Goal: Information Seeking & Learning: Learn about a topic

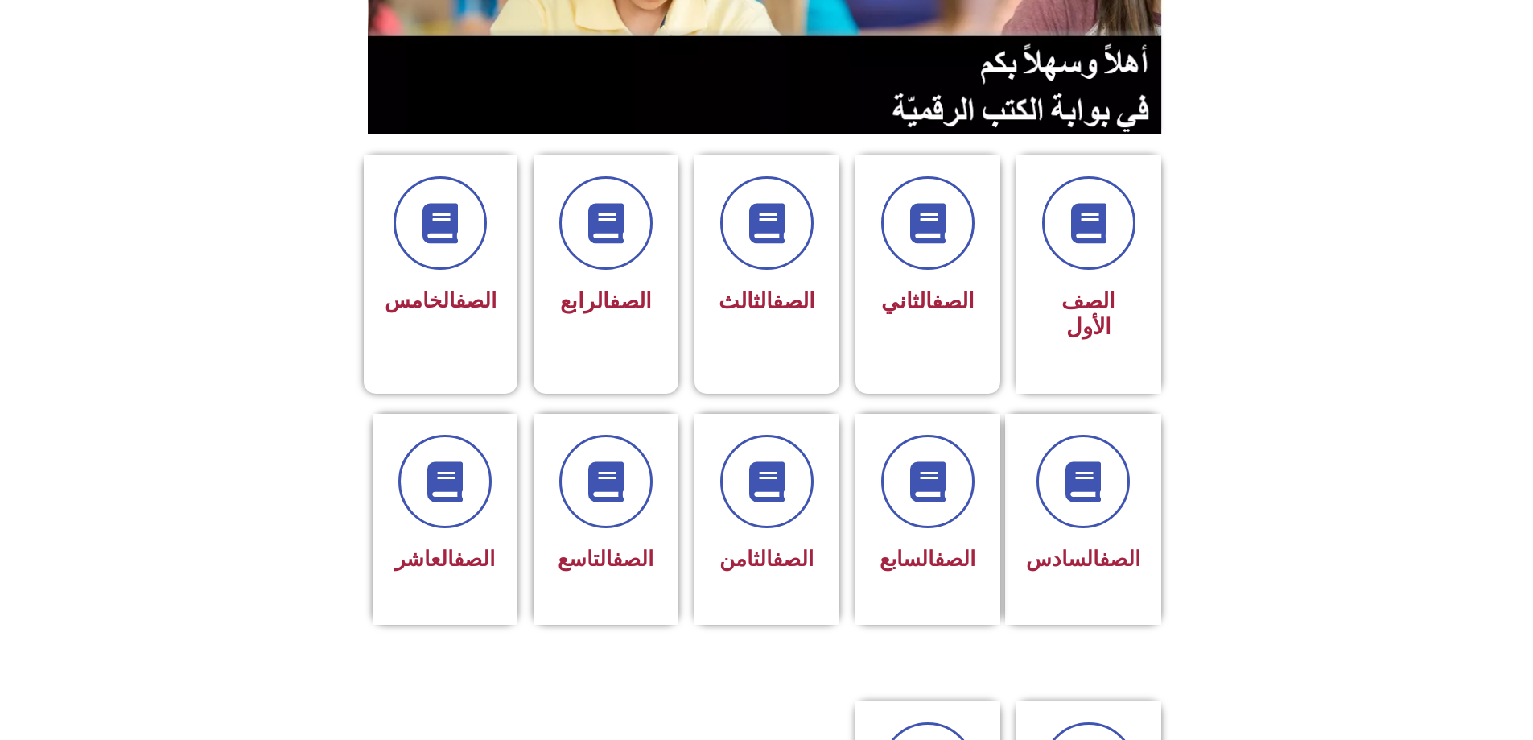
scroll to position [241, 0]
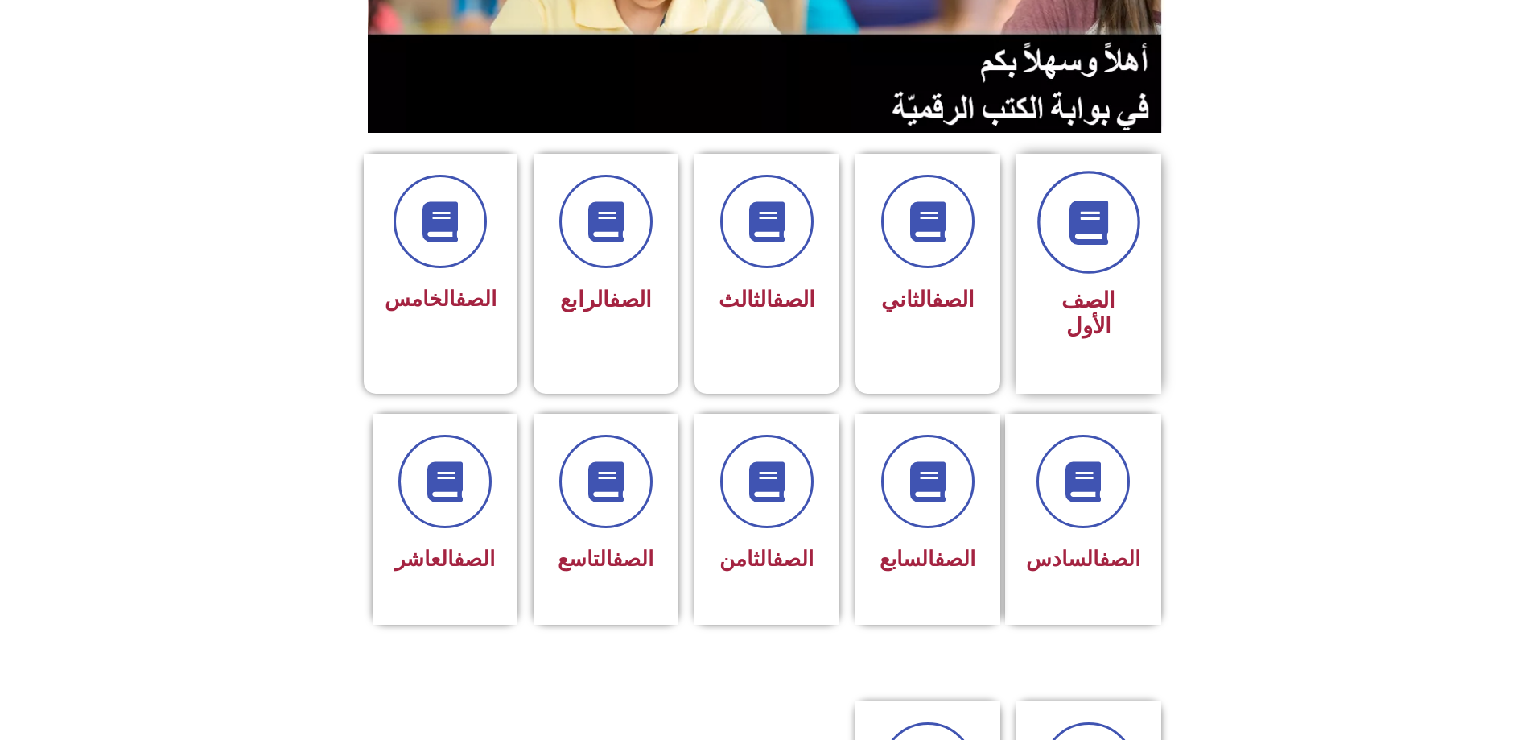
click at [1096, 200] on icon at bounding box center [1088, 222] width 44 height 44
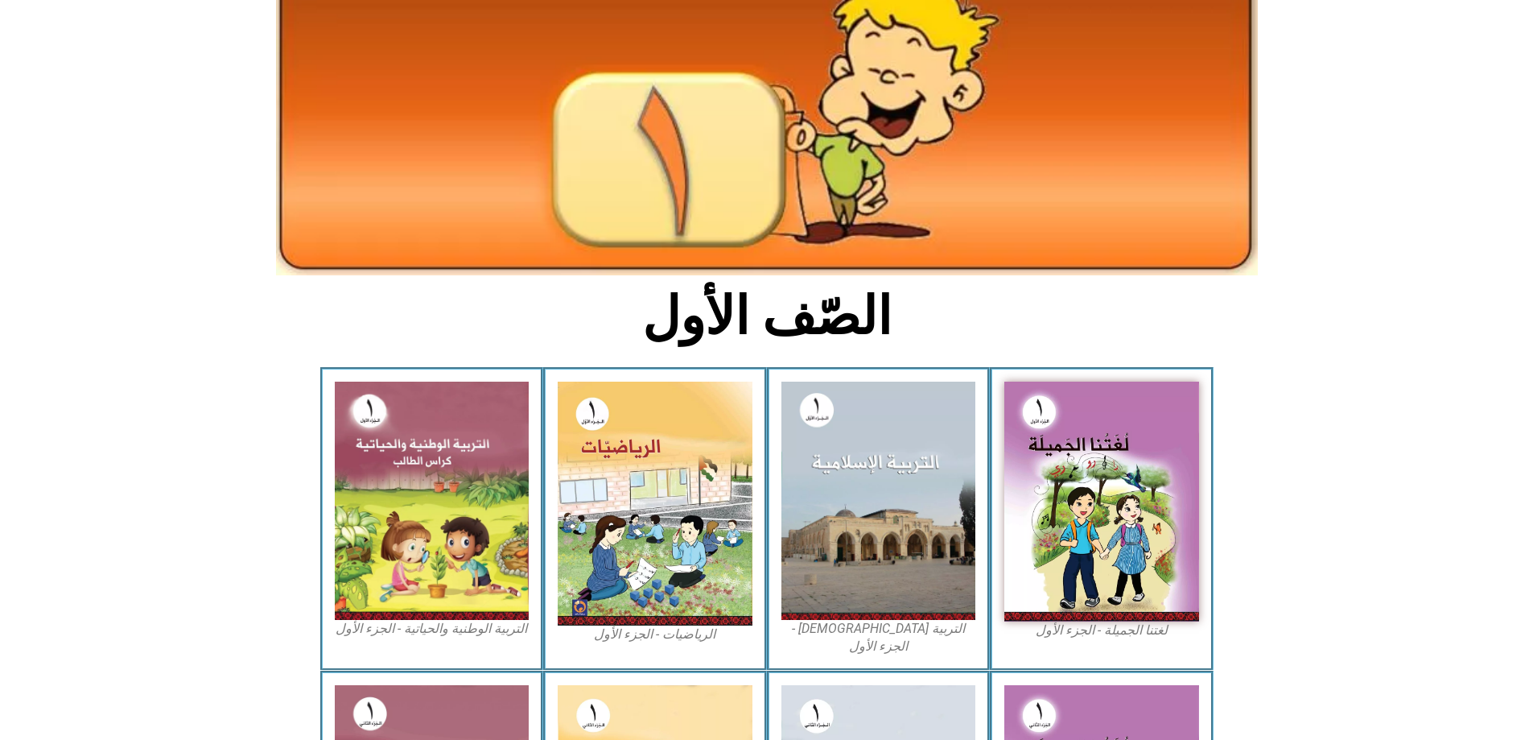
scroll to position [249, 0]
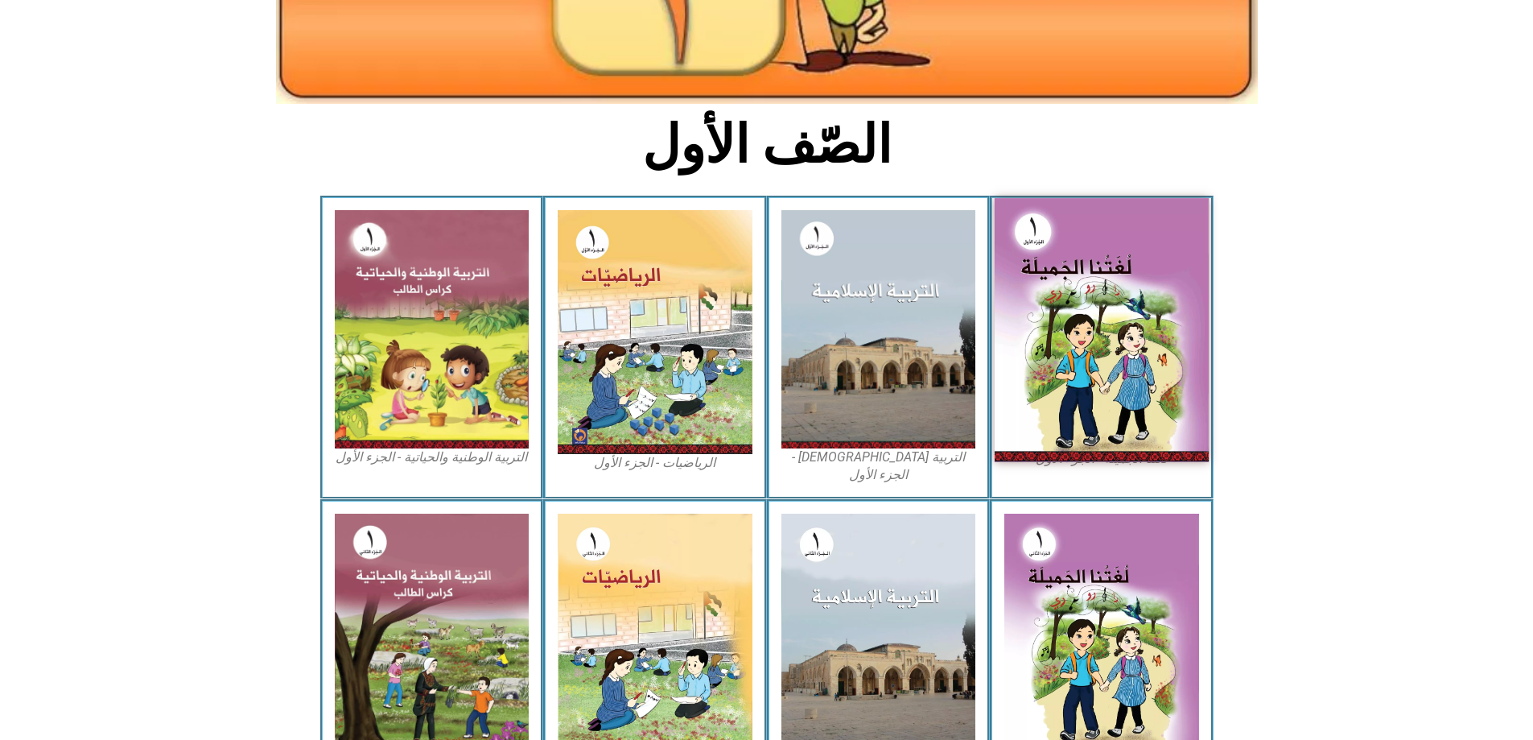
click at [1086, 346] on img at bounding box center [1102, 330] width 214 height 264
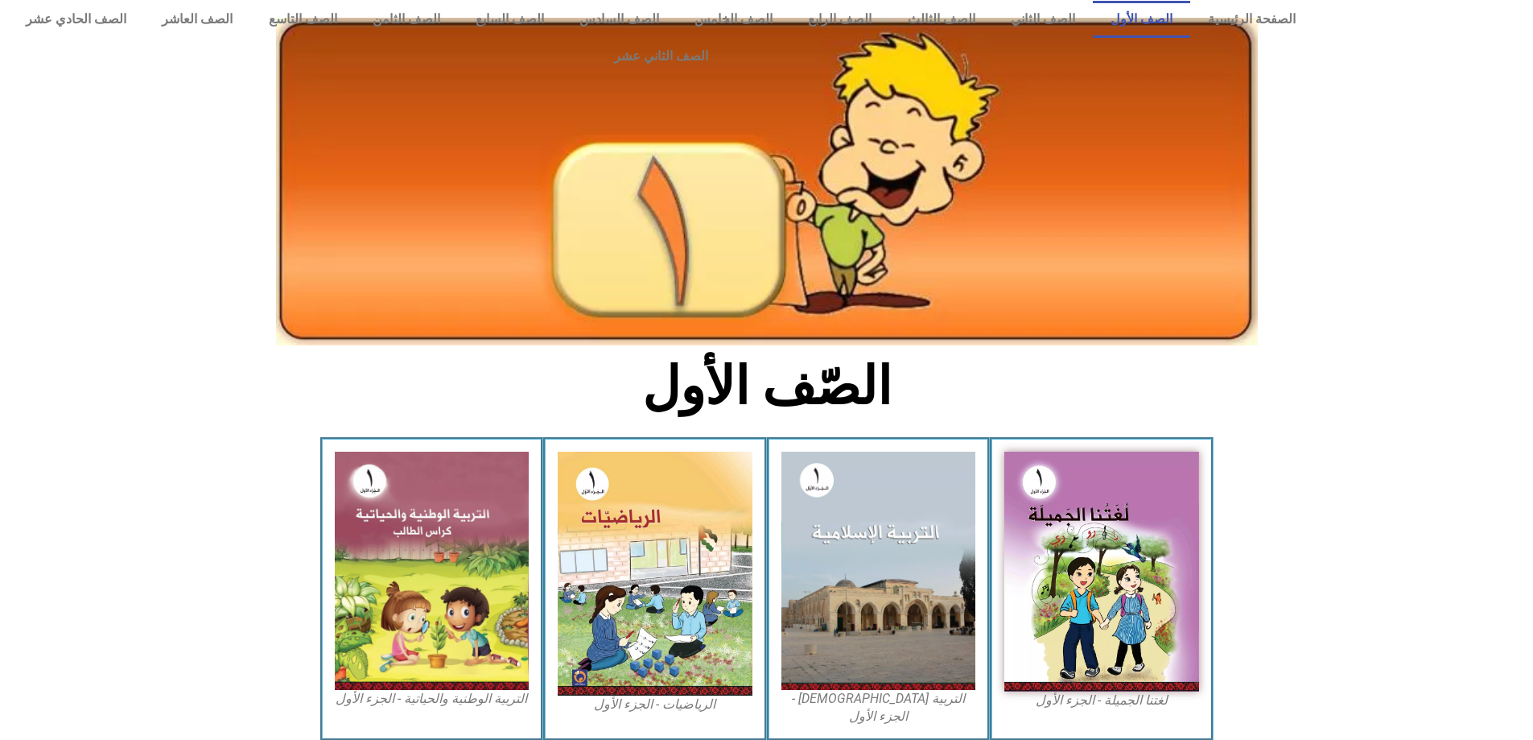
scroll to position [0, 0]
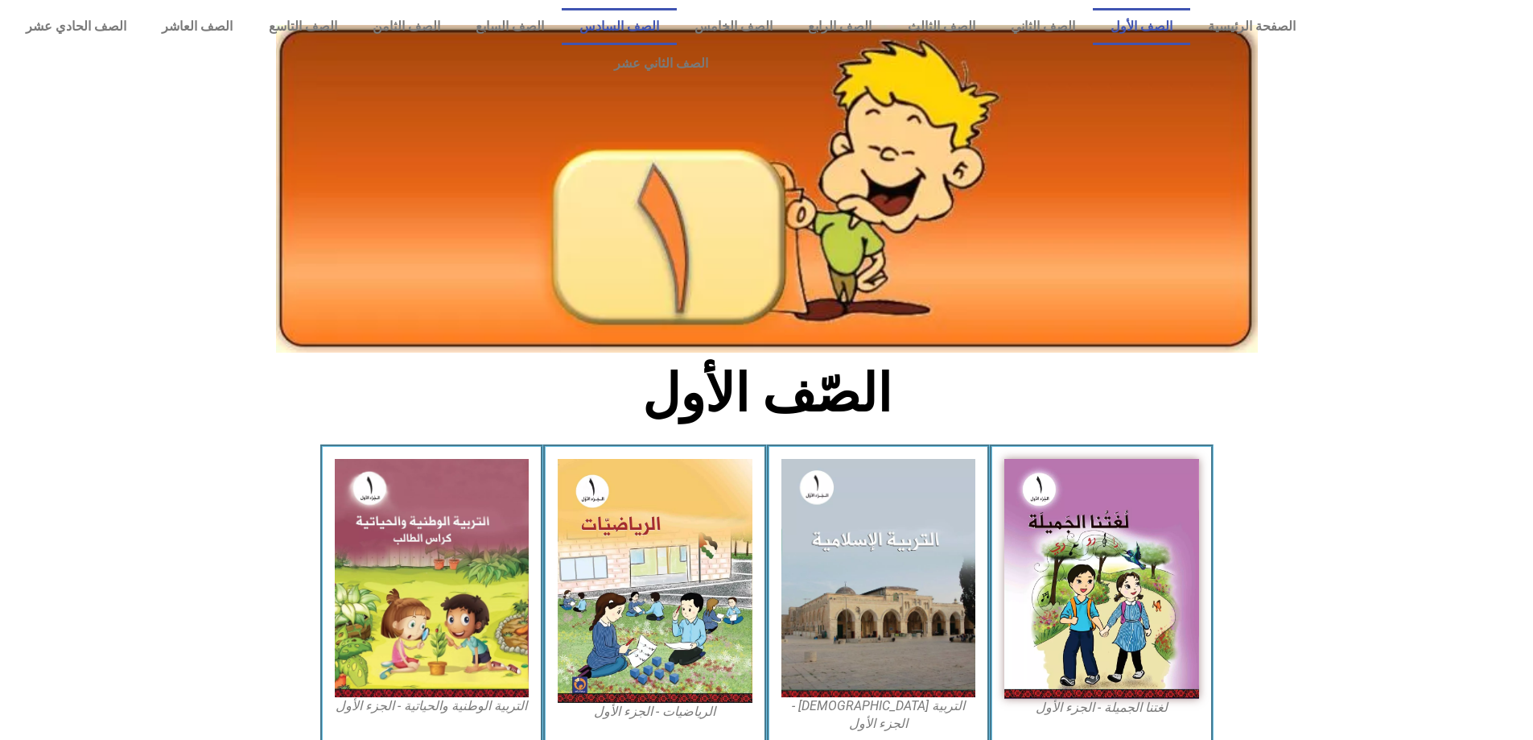
click at [677, 28] on link "الصف السادس" at bounding box center [619, 26] width 115 height 37
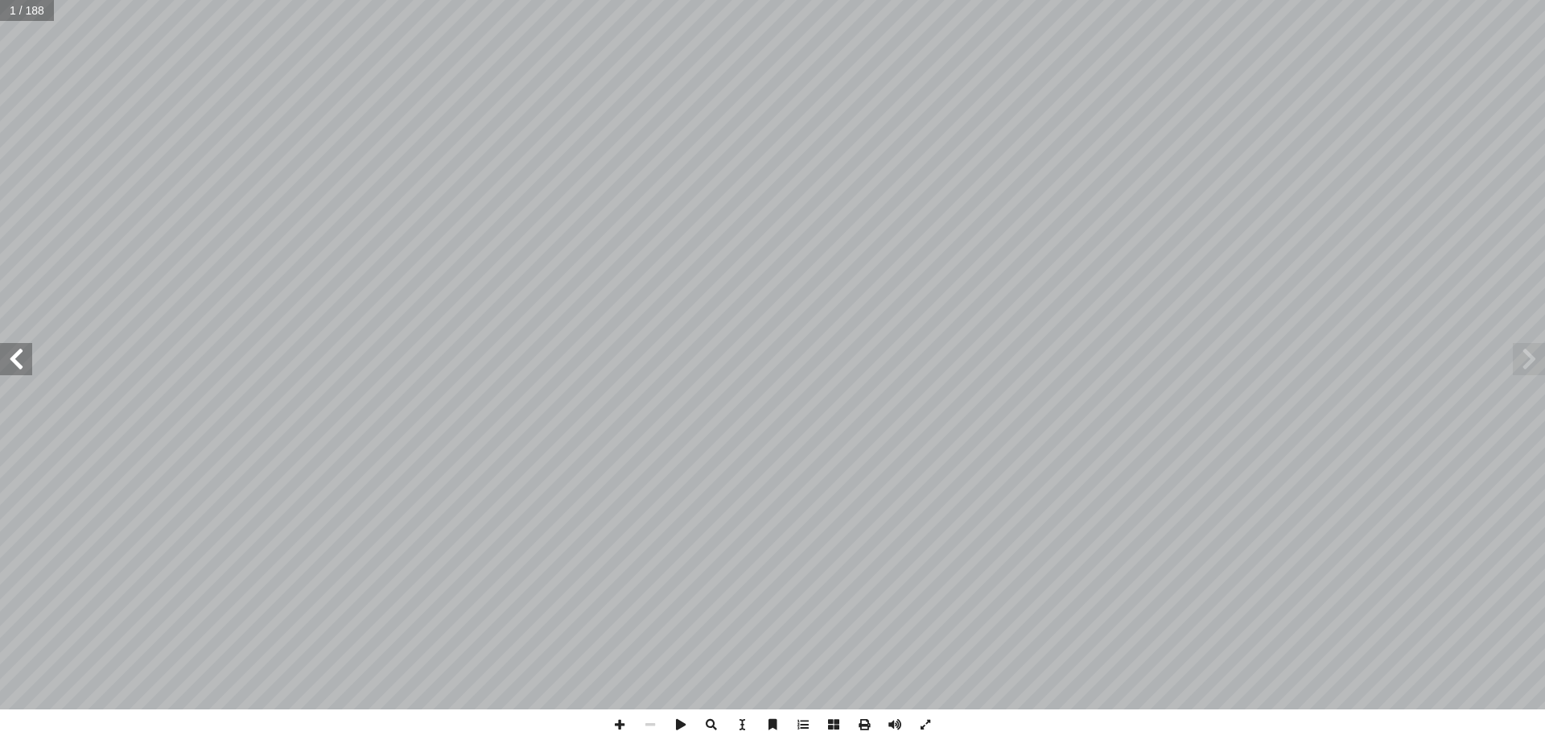
click at [11, 359] on span at bounding box center [16, 359] width 32 height 32
click at [14, 359] on span at bounding box center [16, 359] width 32 height 32
click at [23, 373] on span at bounding box center [16, 359] width 32 height 32
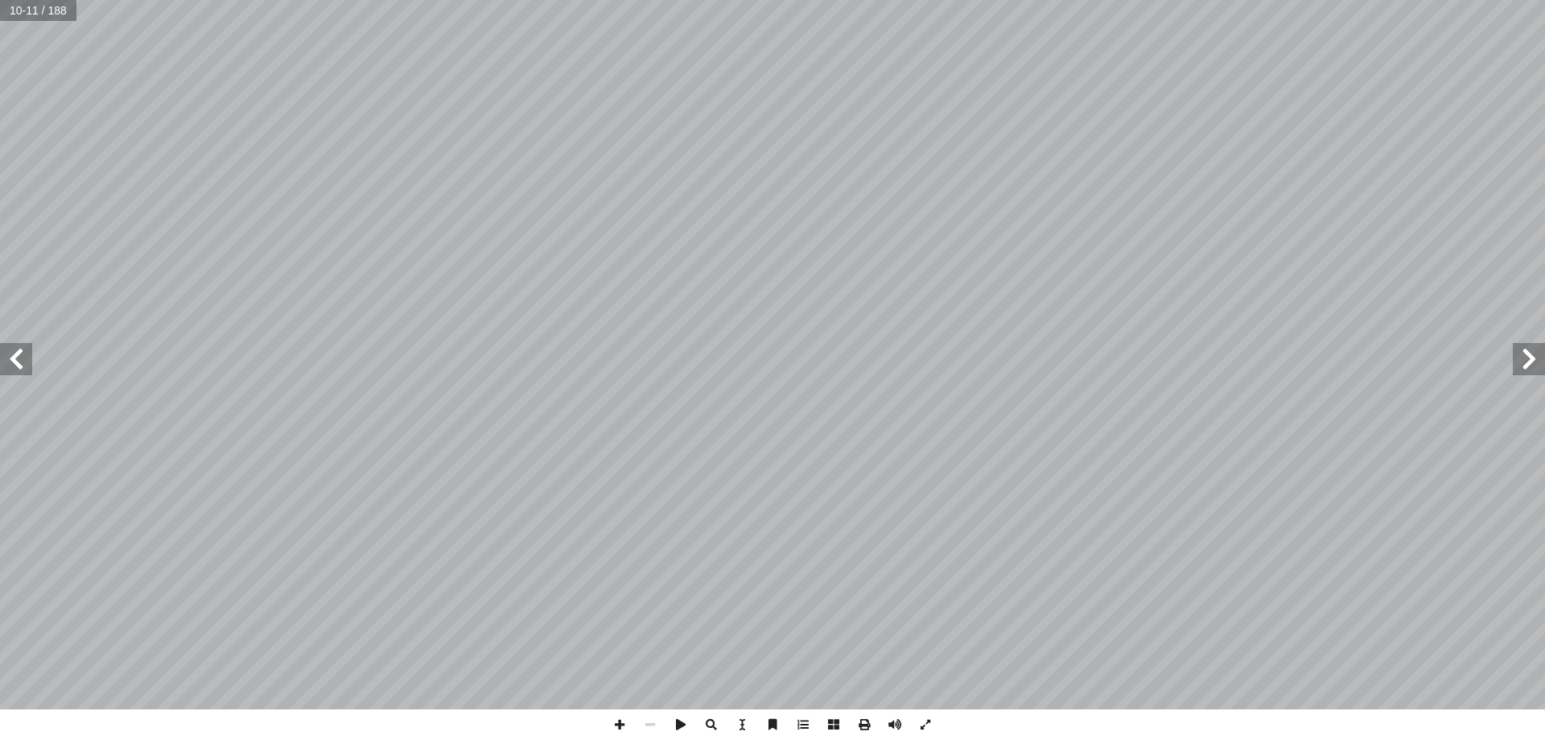
click at [22, 369] on span at bounding box center [16, 359] width 32 height 32
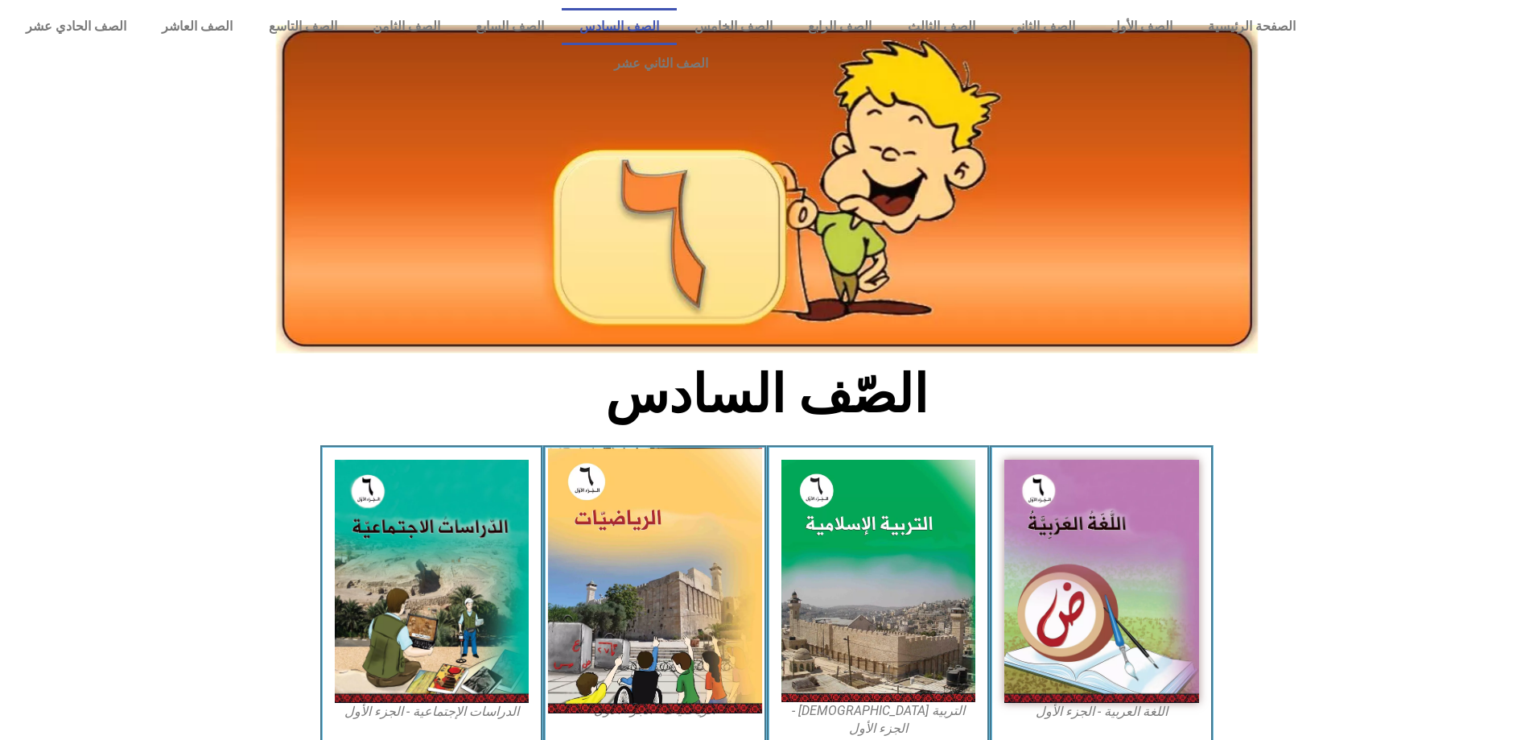
click at [643, 539] on img at bounding box center [655, 580] width 214 height 266
click at [645, 539] on img at bounding box center [655, 580] width 214 height 266
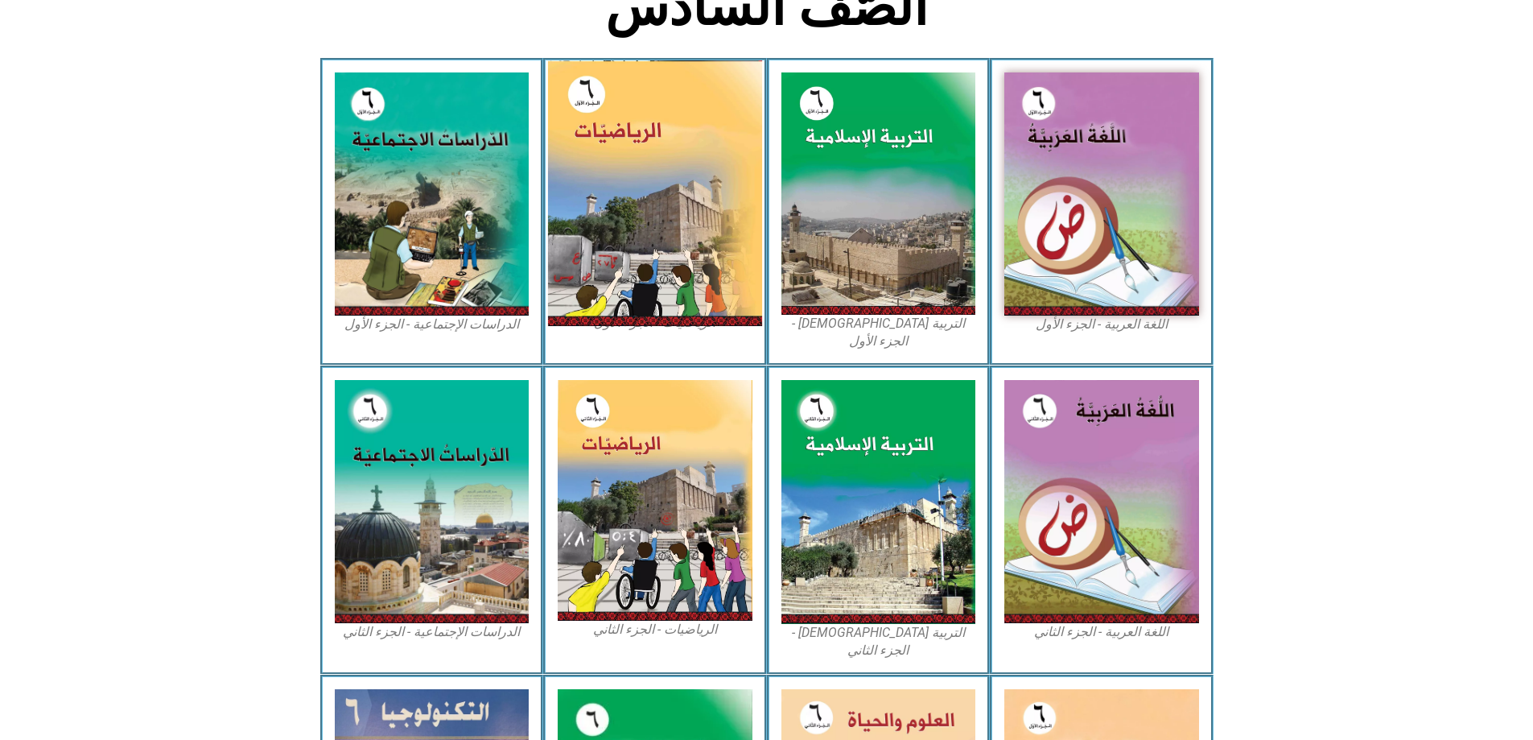
scroll to position [402, 0]
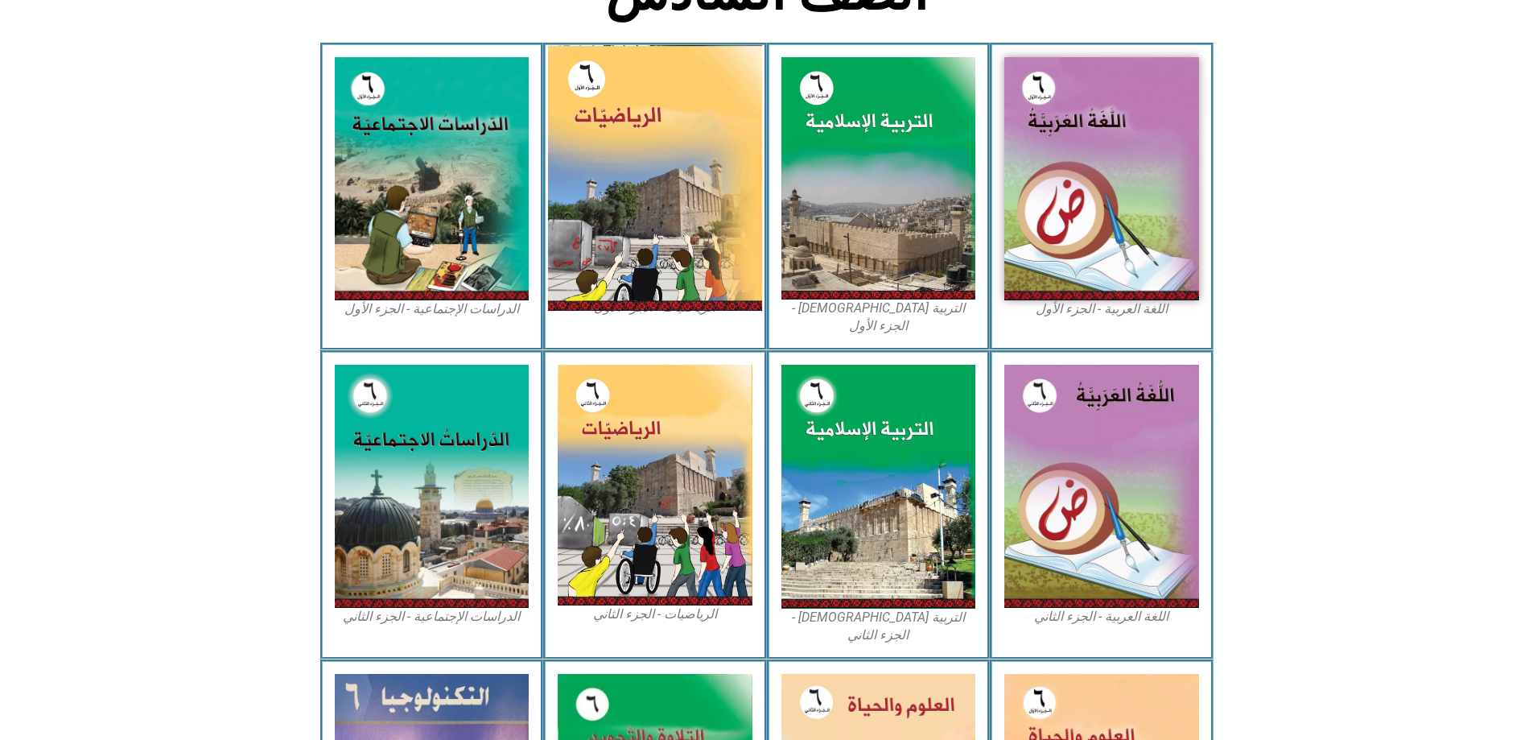
click at [658, 157] on img at bounding box center [655, 178] width 214 height 266
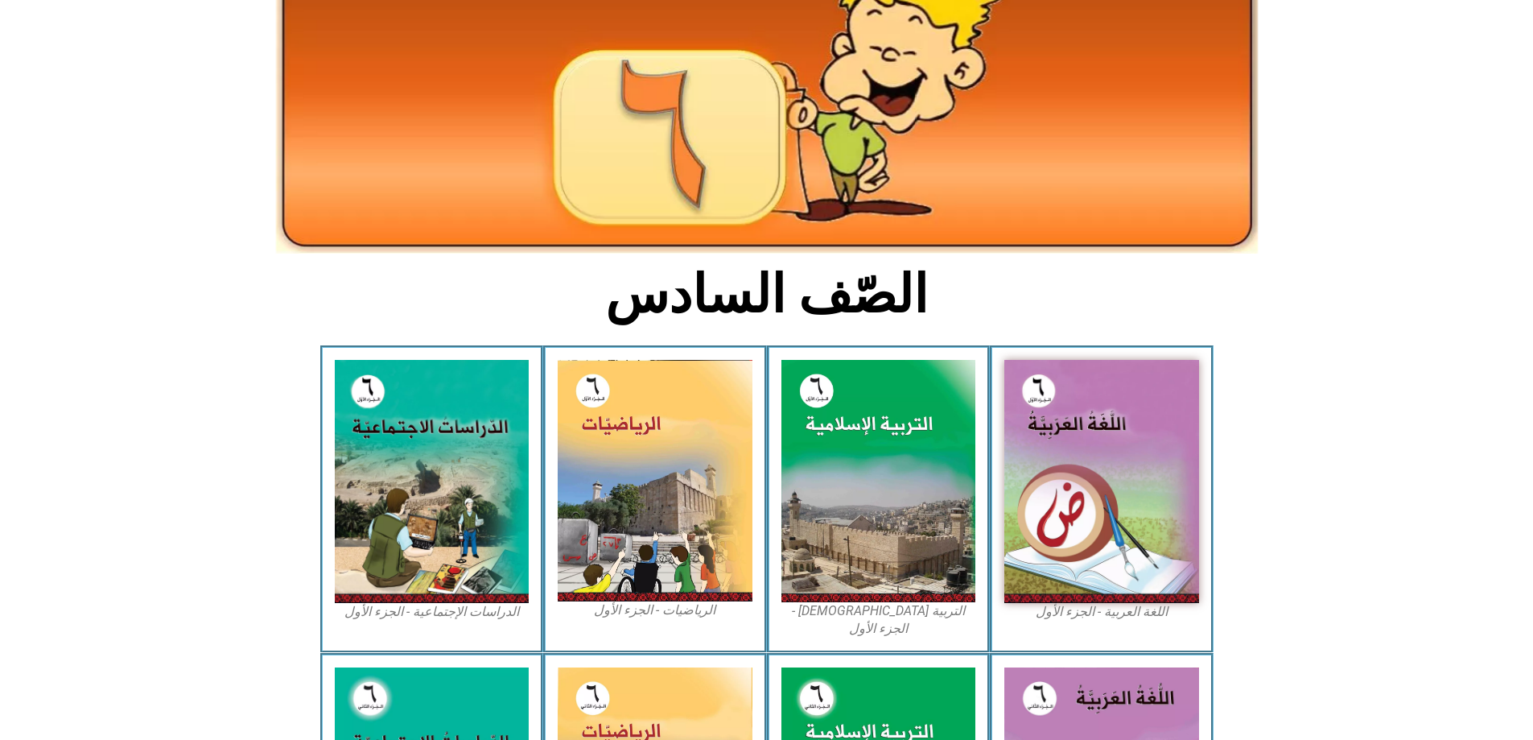
scroll to position [0, 0]
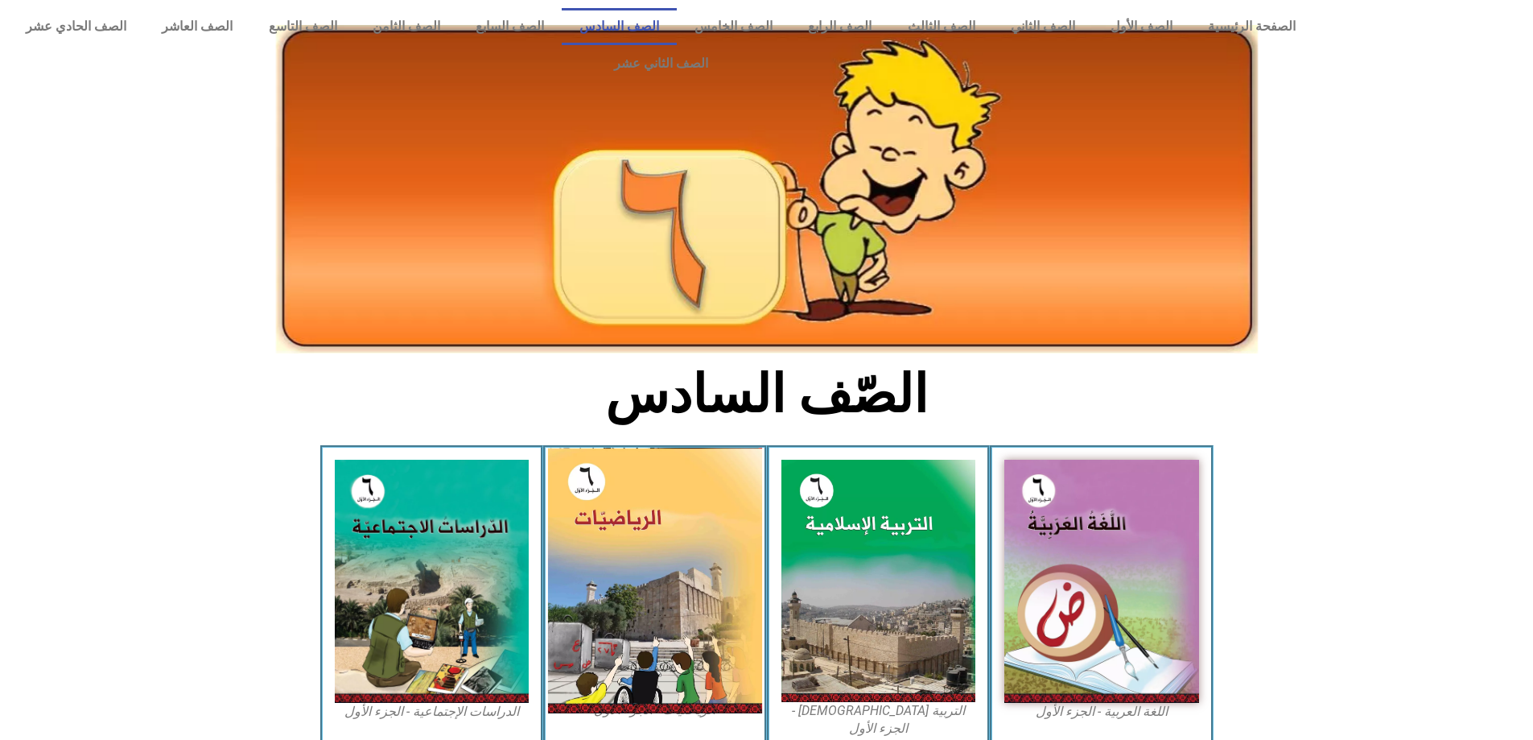
click at [623, 491] on img at bounding box center [655, 580] width 214 height 266
click at [625, 549] on img at bounding box center [655, 580] width 214 height 266
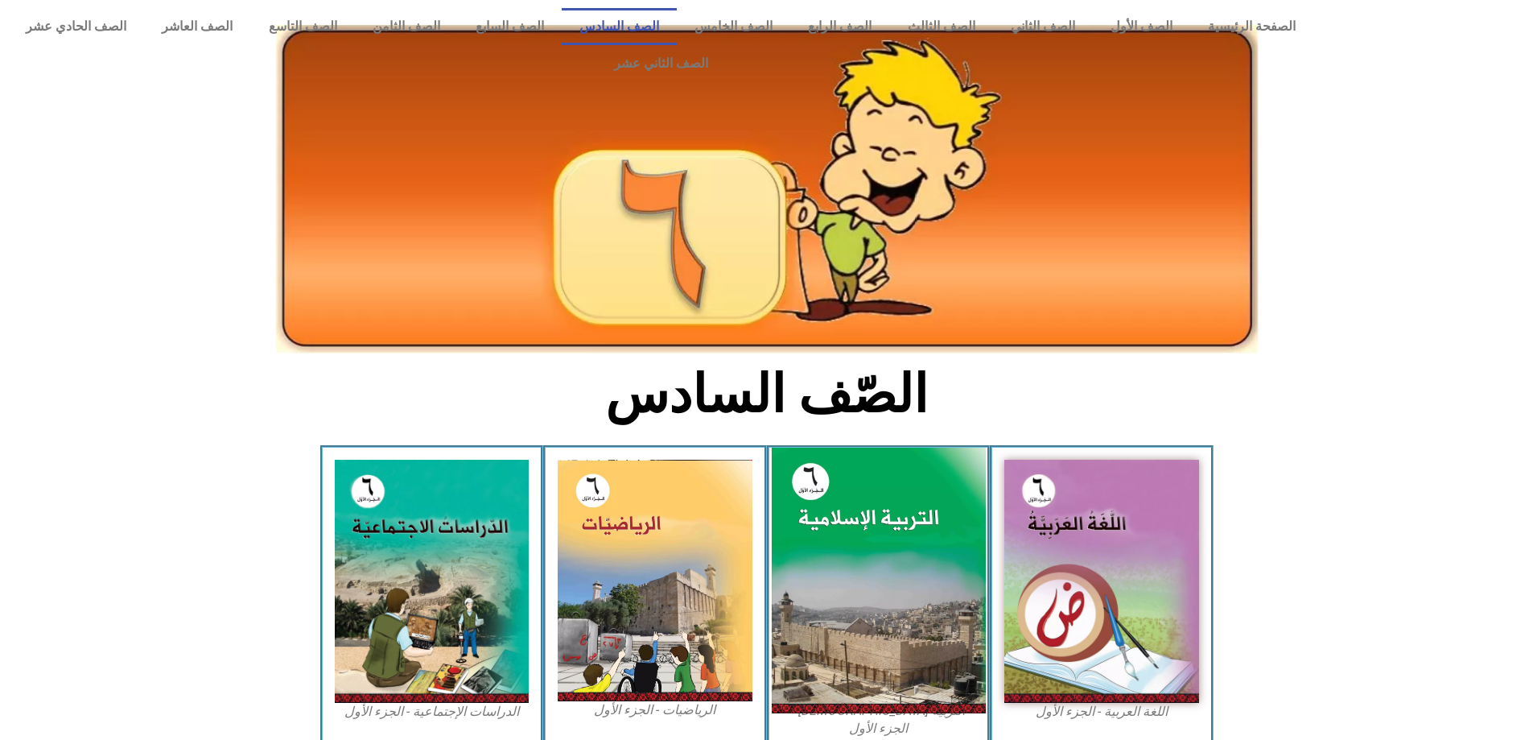
click at [818, 533] on img at bounding box center [878, 580] width 214 height 266
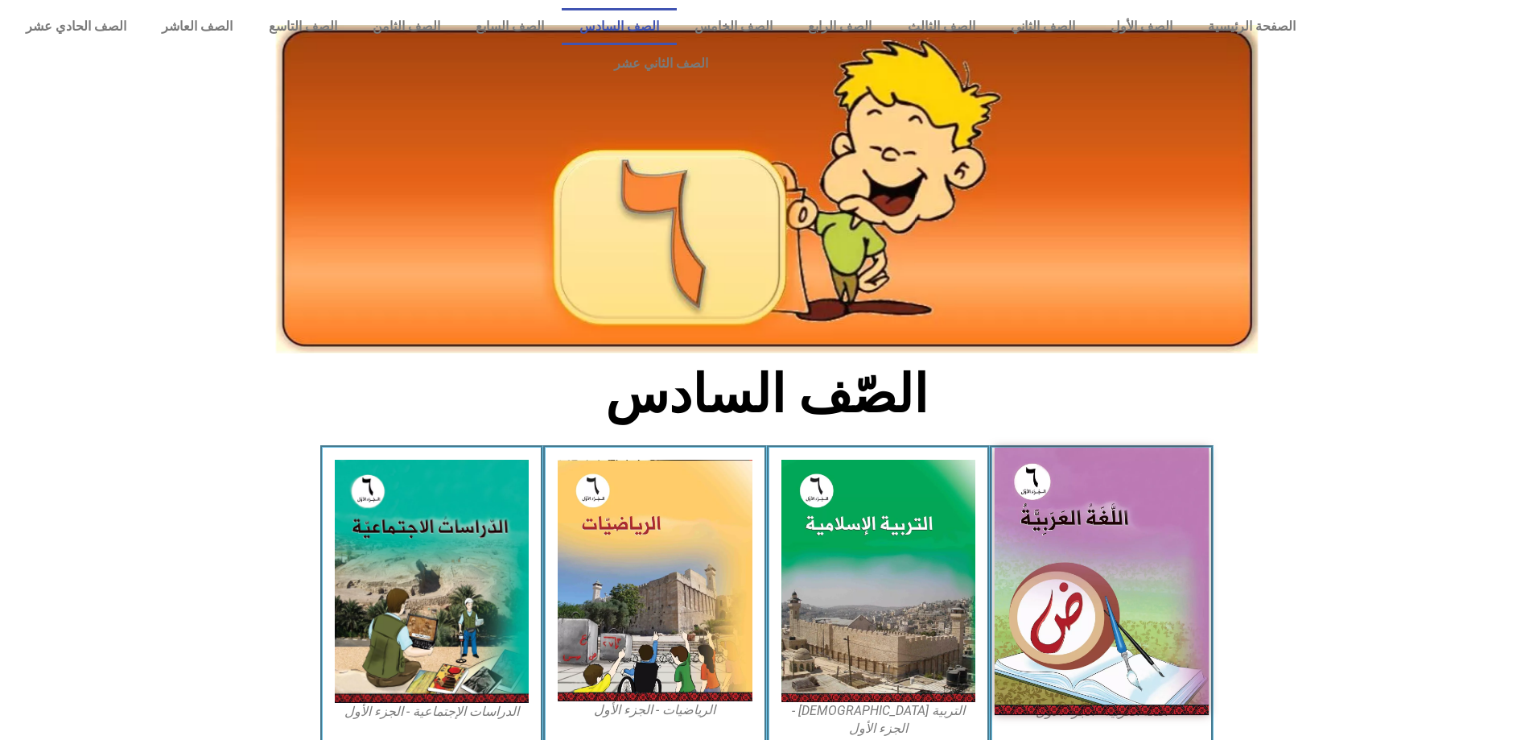
click at [1039, 542] on img at bounding box center [1102, 580] width 214 height 267
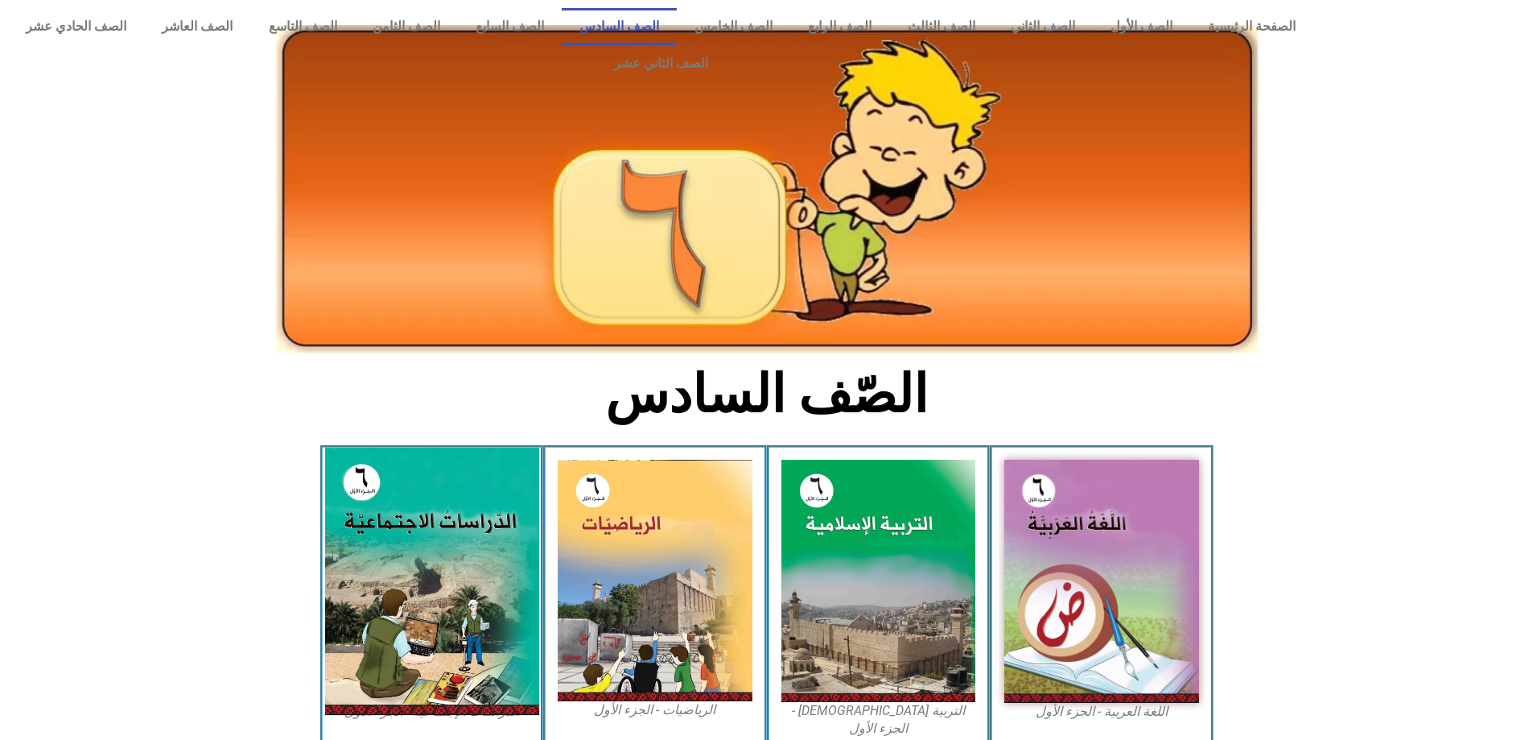
click at [476, 582] on img at bounding box center [431, 580] width 214 height 267
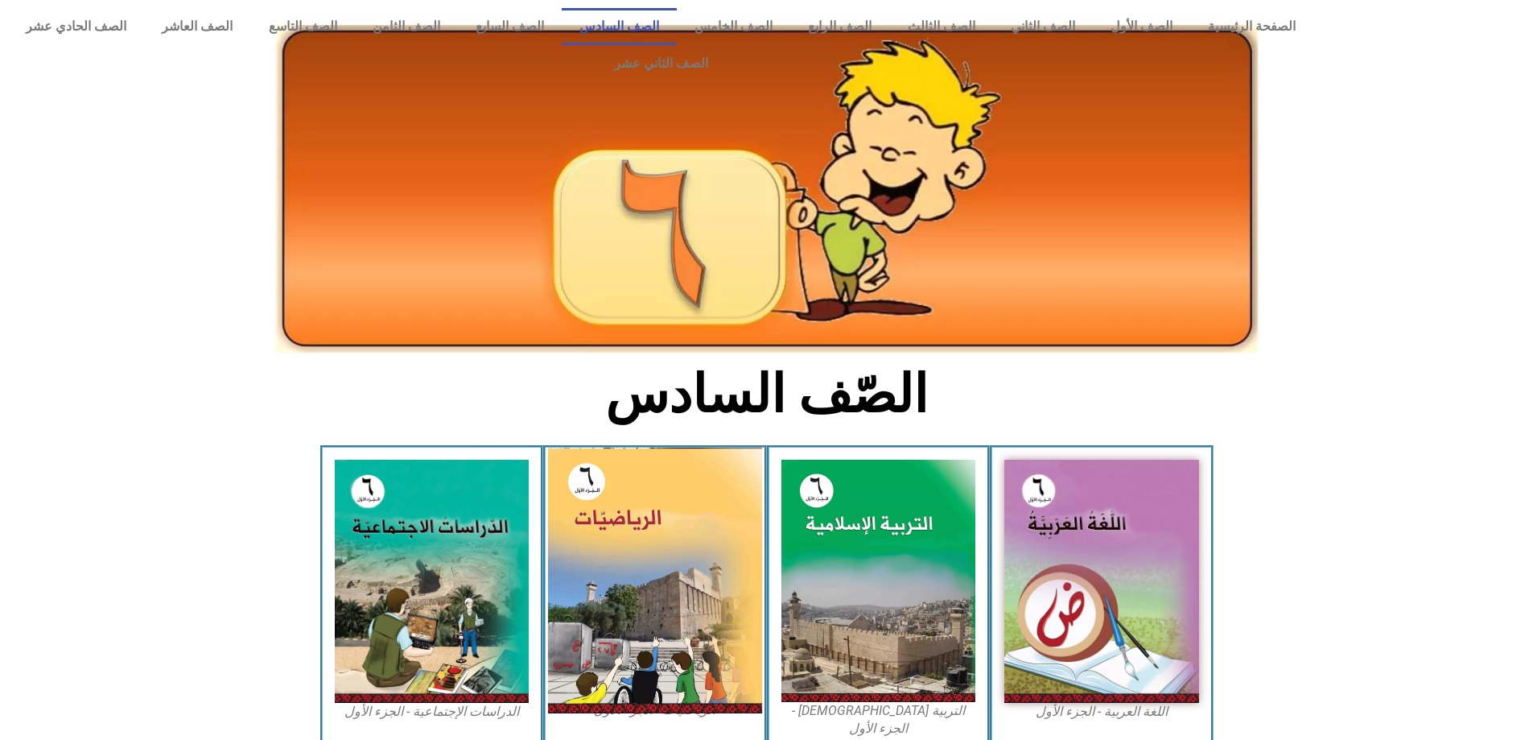
click at [626, 568] on img at bounding box center [655, 580] width 214 height 266
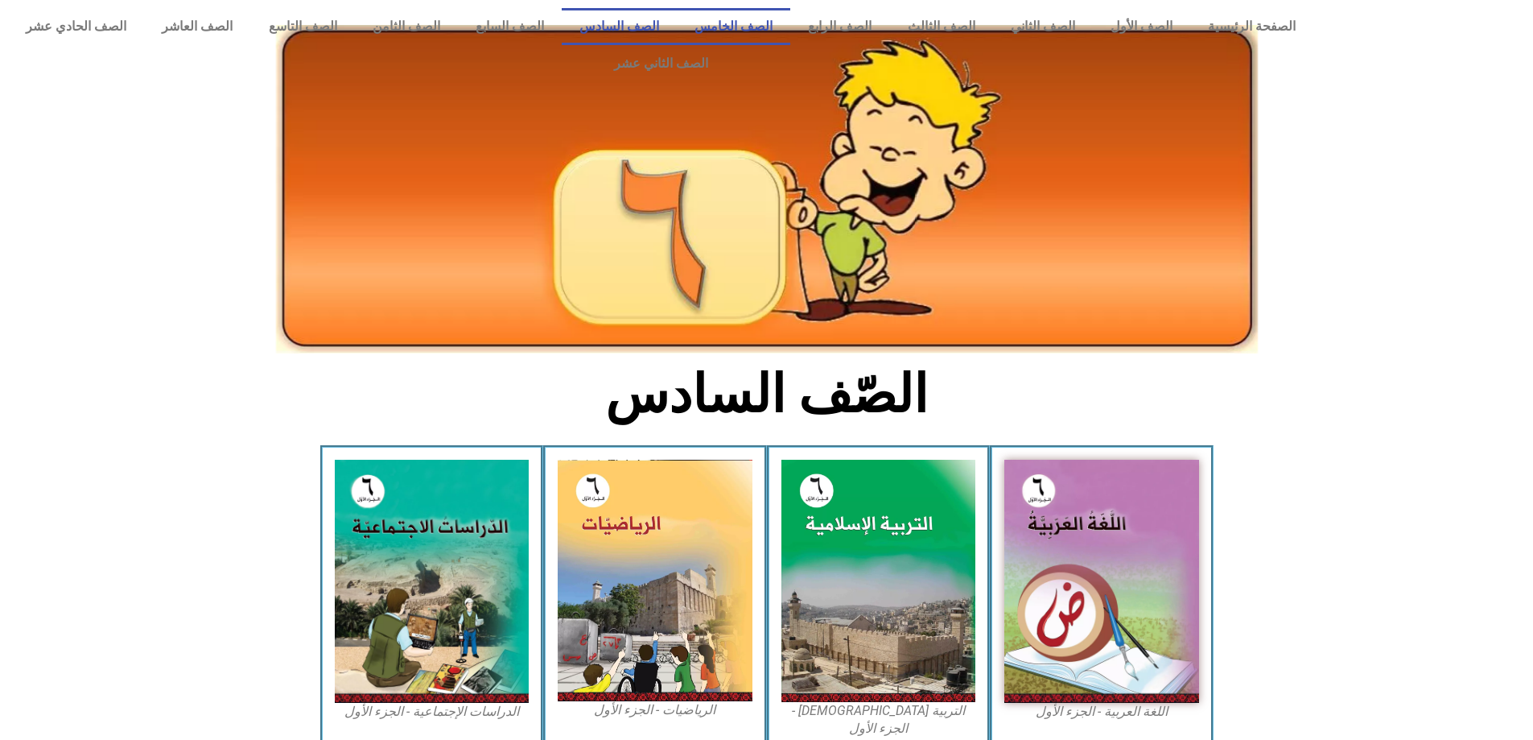
click at [790, 22] on link "الصف الخامس" at bounding box center [733, 26] width 113 height 37
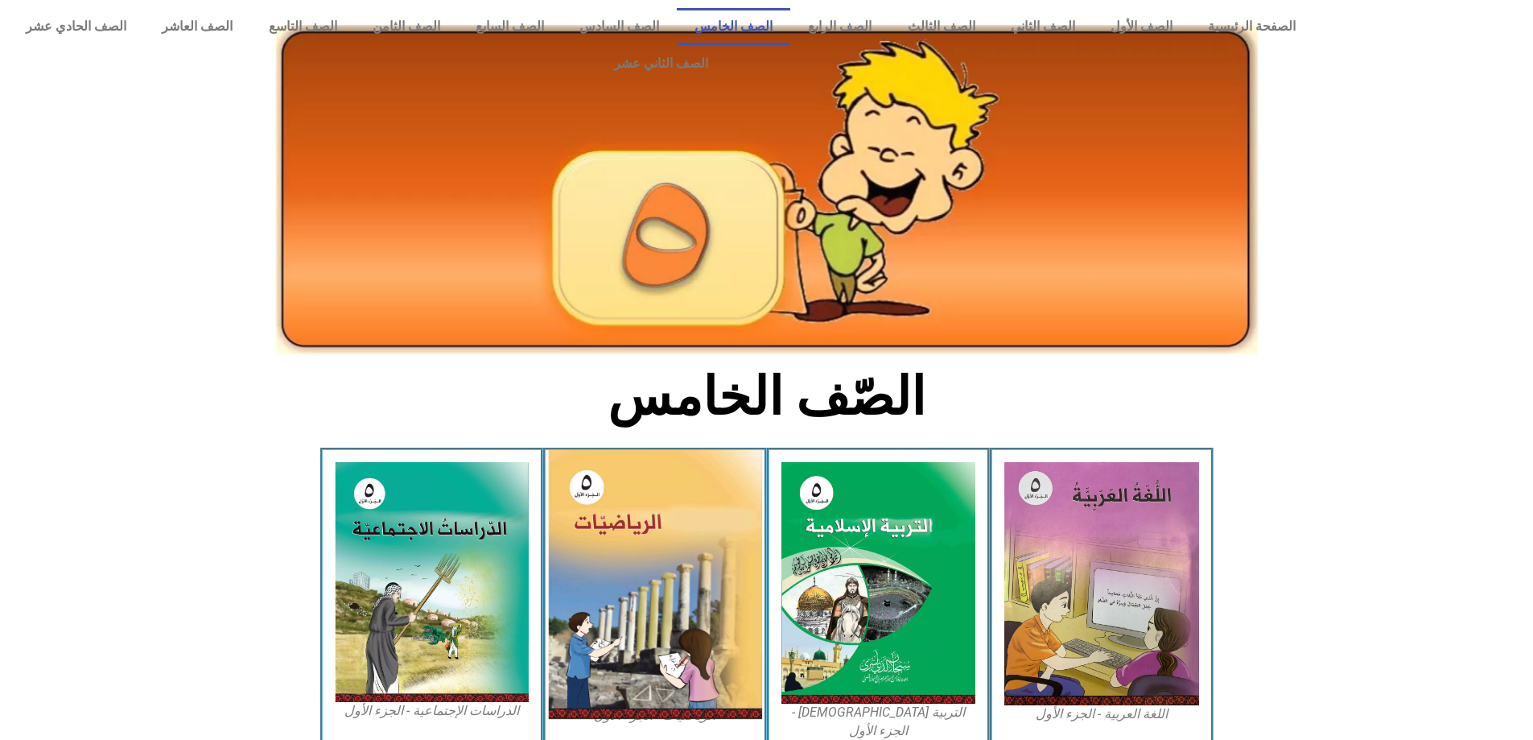
click at [660, 613] on img at bounding box center [655, 584] width 214 height 269
click at [599, 493] on img at bounding box center [655, 584] width 214 height 269
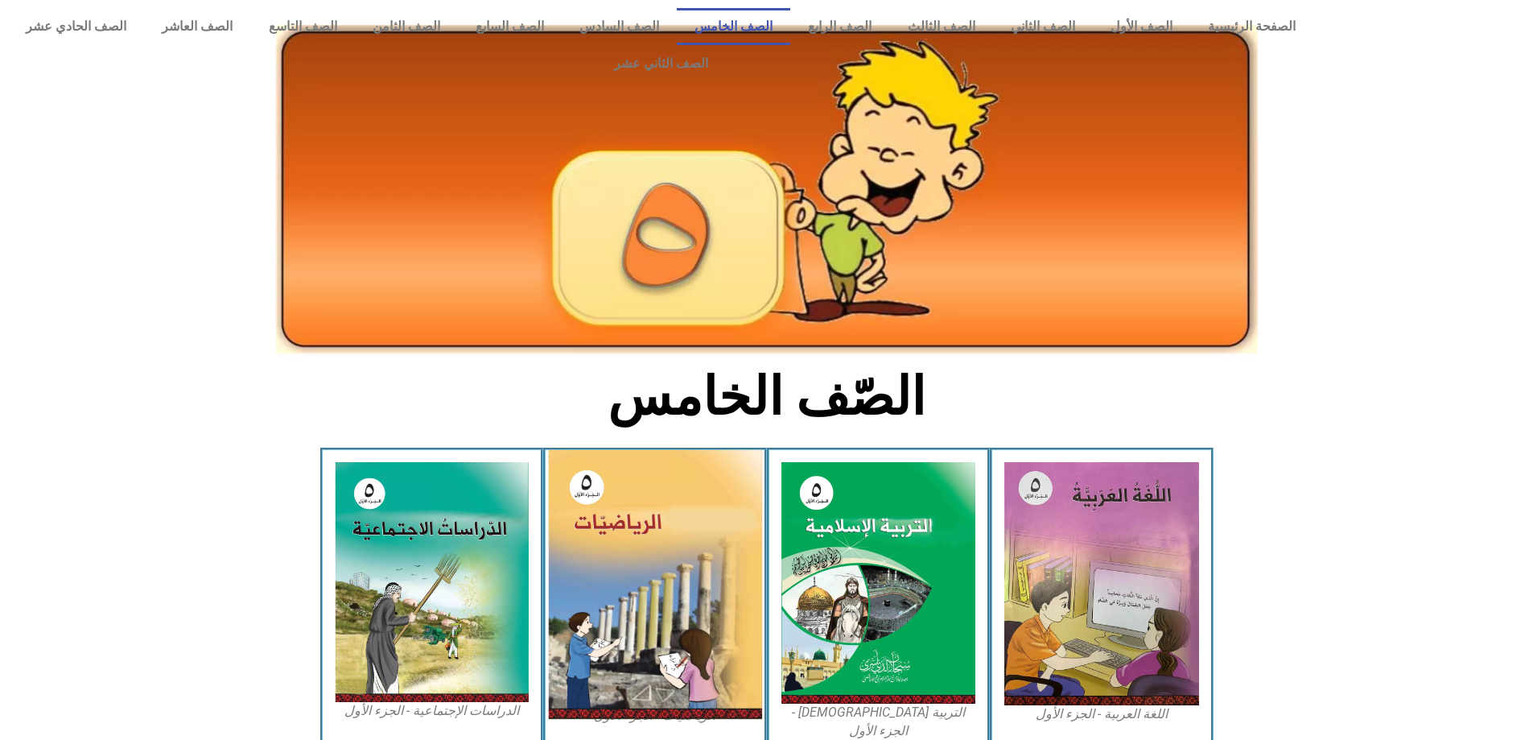
click at [599, 493] on img at bounding box center [655, 584] width 214 height 269
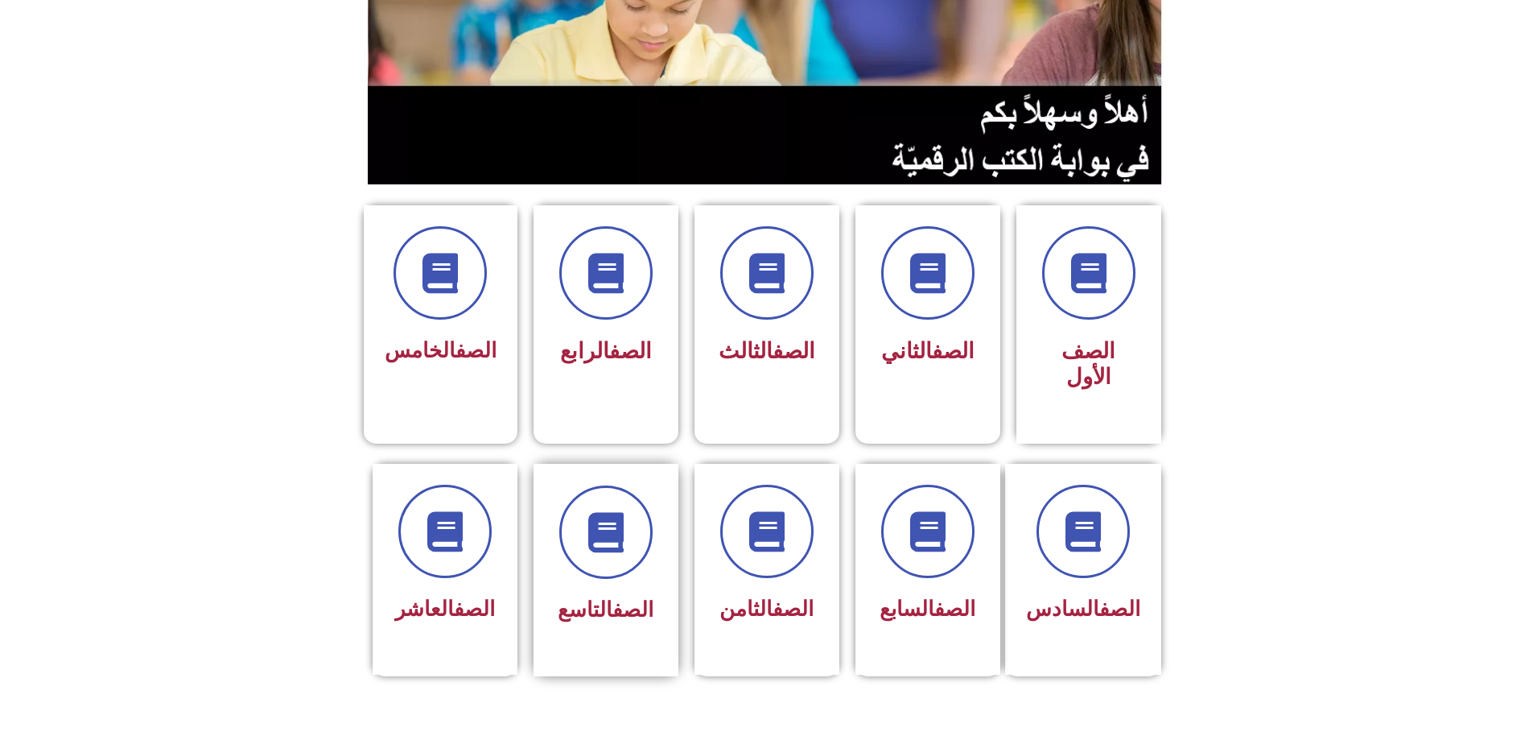
scroll to position [241, 0]
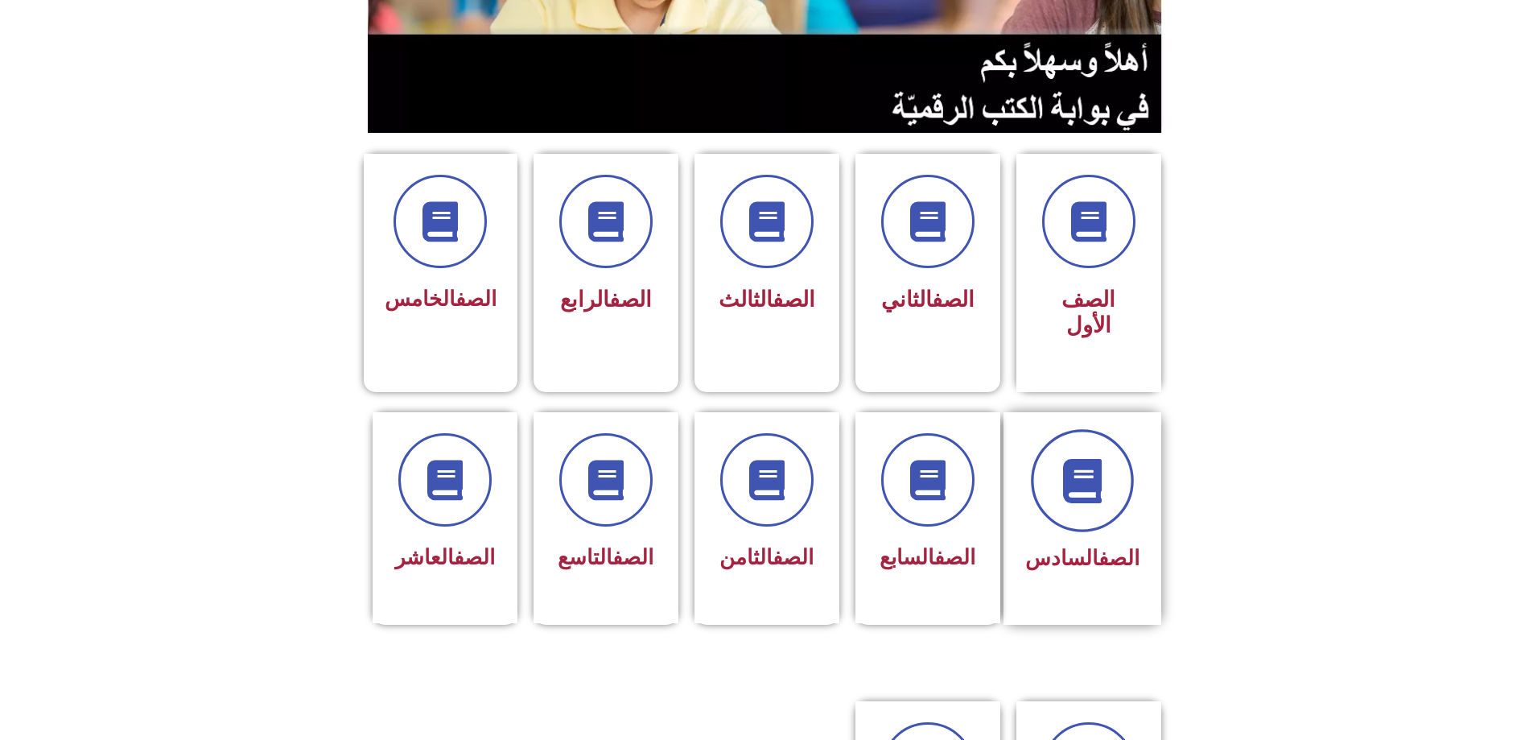
click at [1100, 458] on icon at bounding box center [1082, 480] width 44 height 44
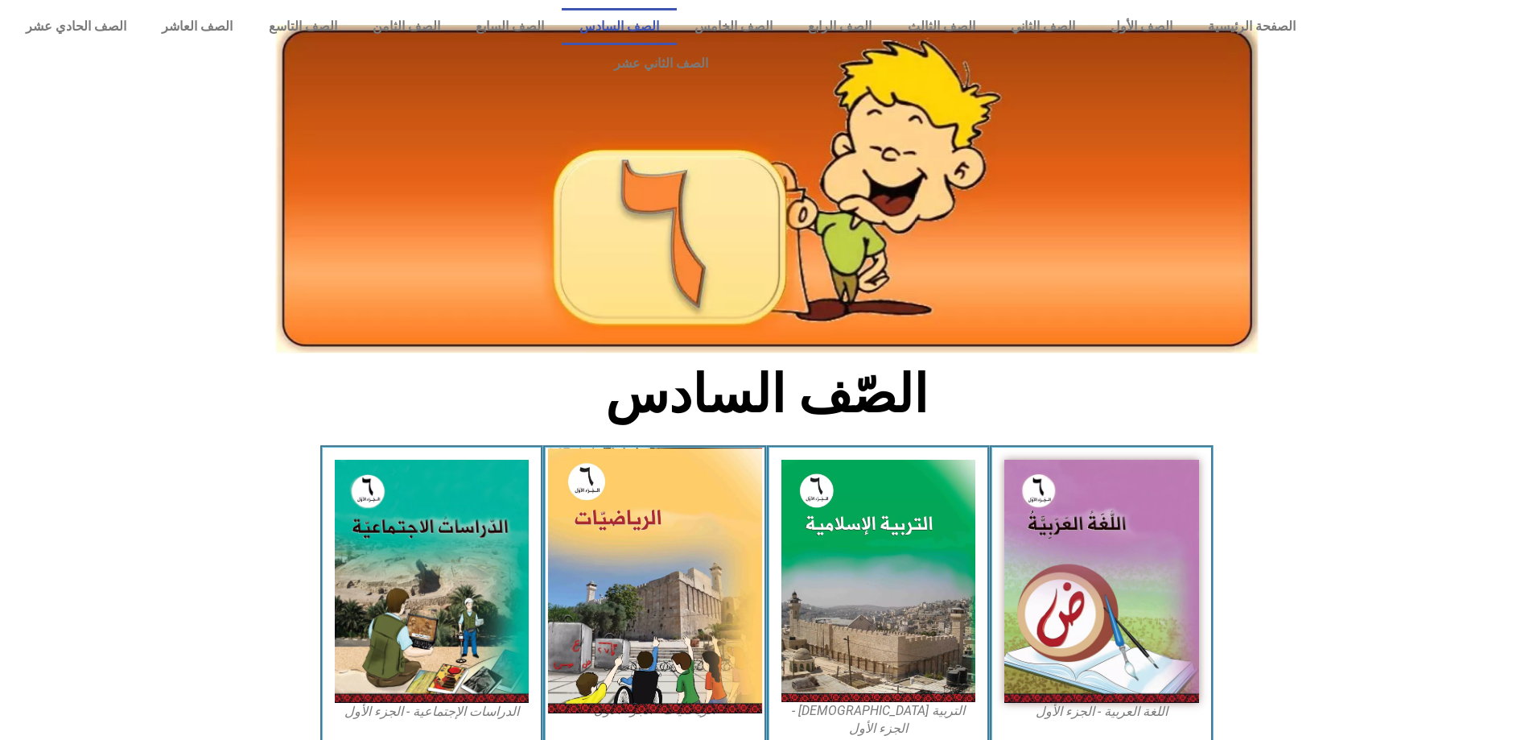
click at [587, 526] on img at bounding box center [655, 580] width 214 height 266
click at [588, 526] on img at bounding box center [655, 580] width 214 height 266
click at [701, 586] on img at bounding box center [655, 580] width 214 height 266
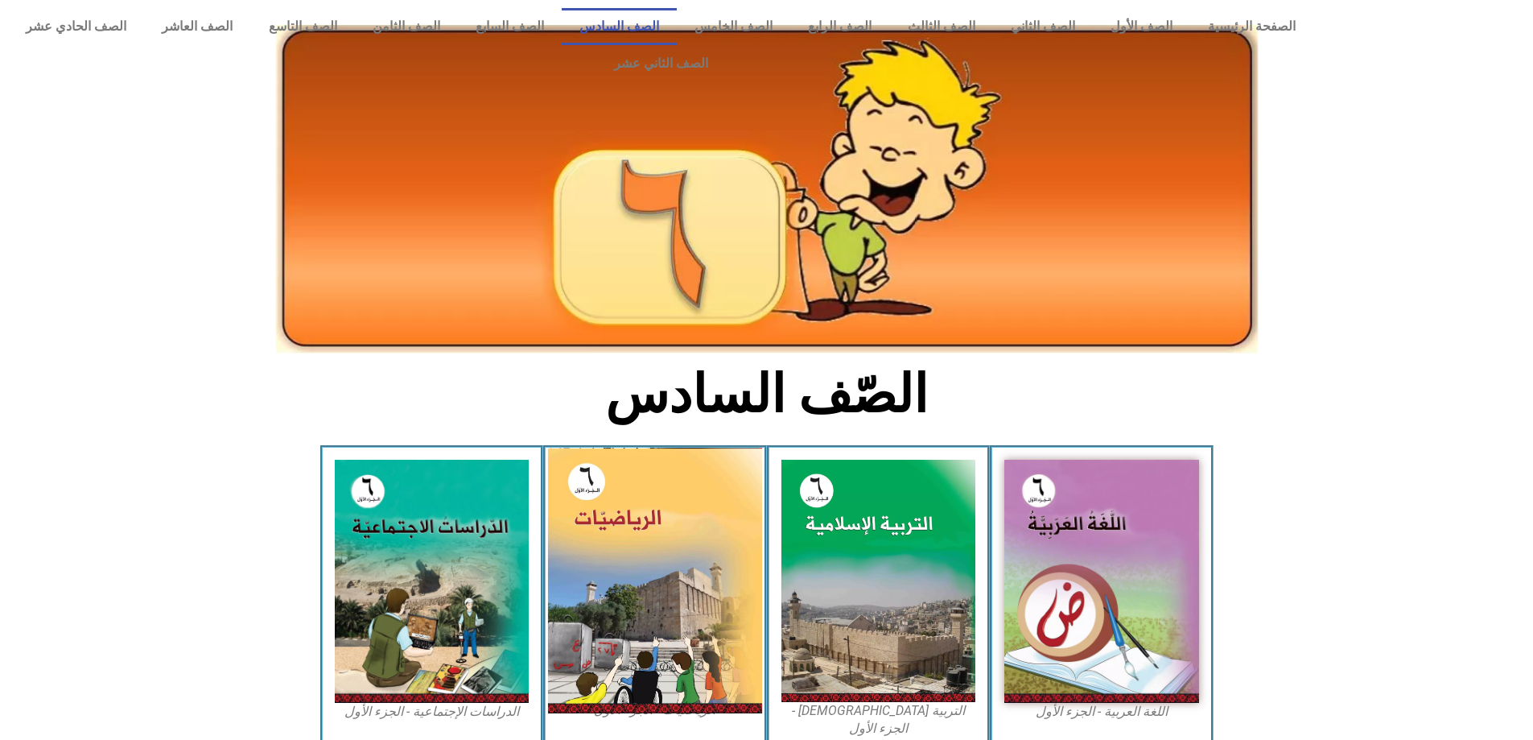
click at [649, 669] on img at bounding box center [655, 580] width 214 height 266
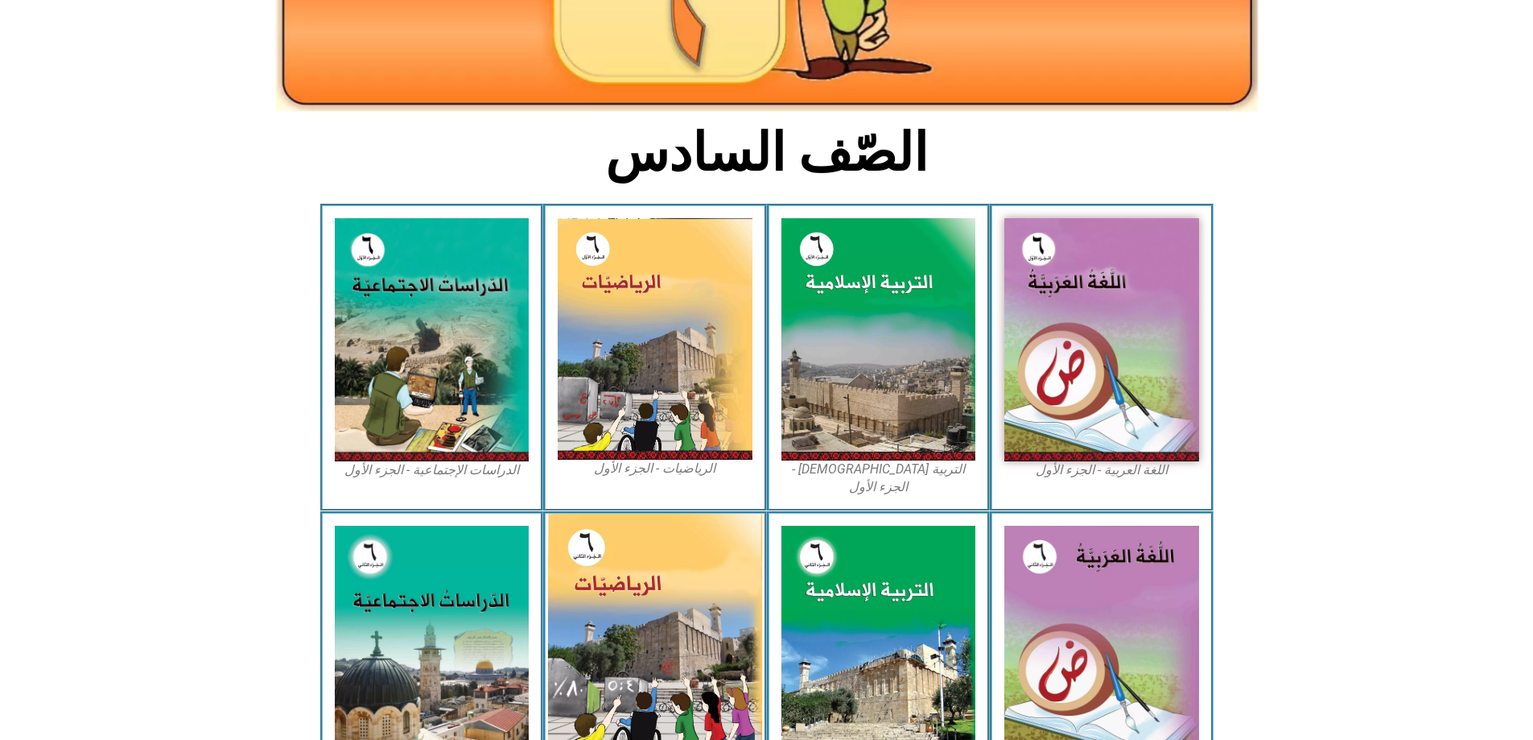
scroll to position [402, 0]
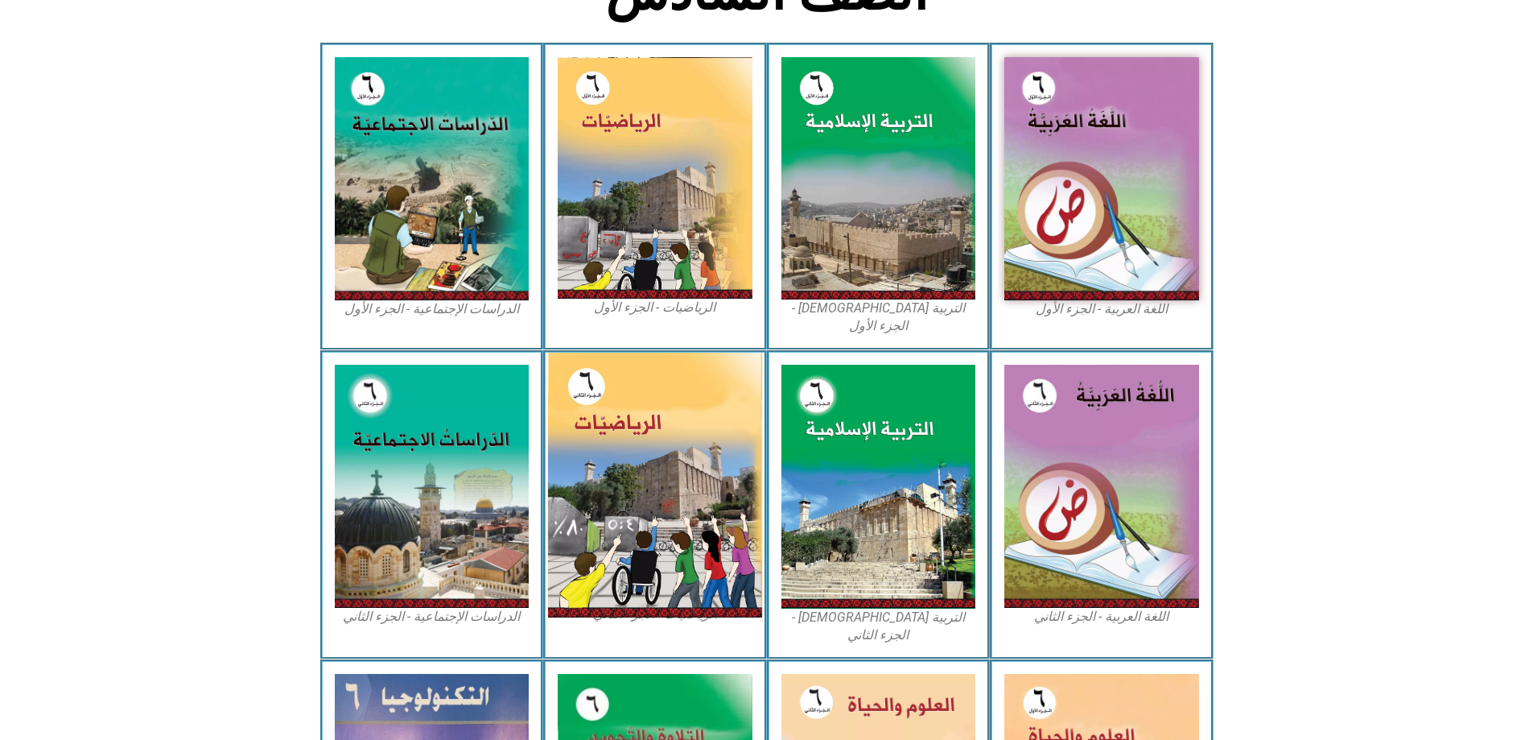
click at [640, 431] on img at bounding box center [655, 485] width 214 height 265
click at [644, 435] on img at bounding box center [655, 485] width 214 height 265
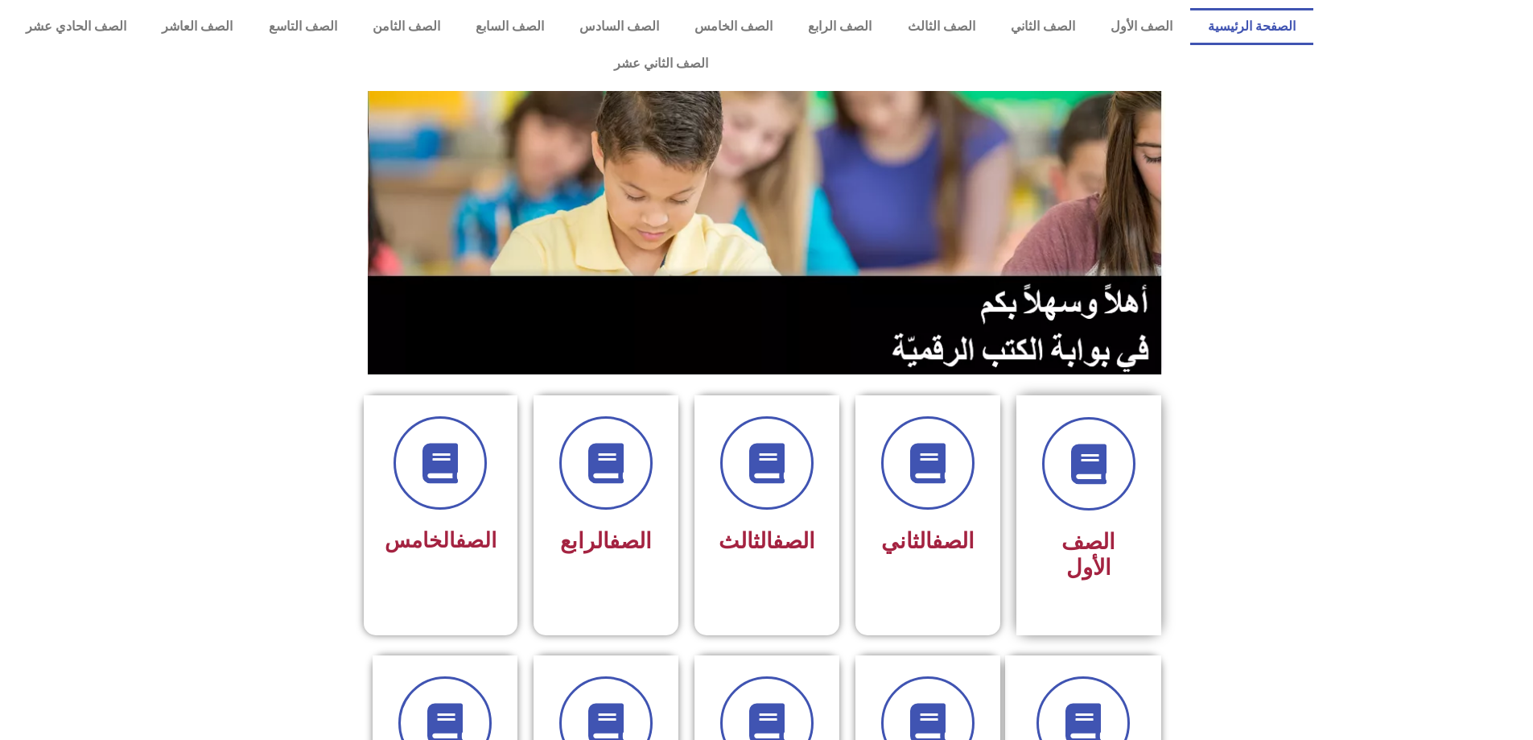
click at [1082, 483] on div "الصف الأول" at bounding box center [1088, 503] width 101 height 172
click at [938, 442] on icon at bounding box center [927, 464] width 44 height 44
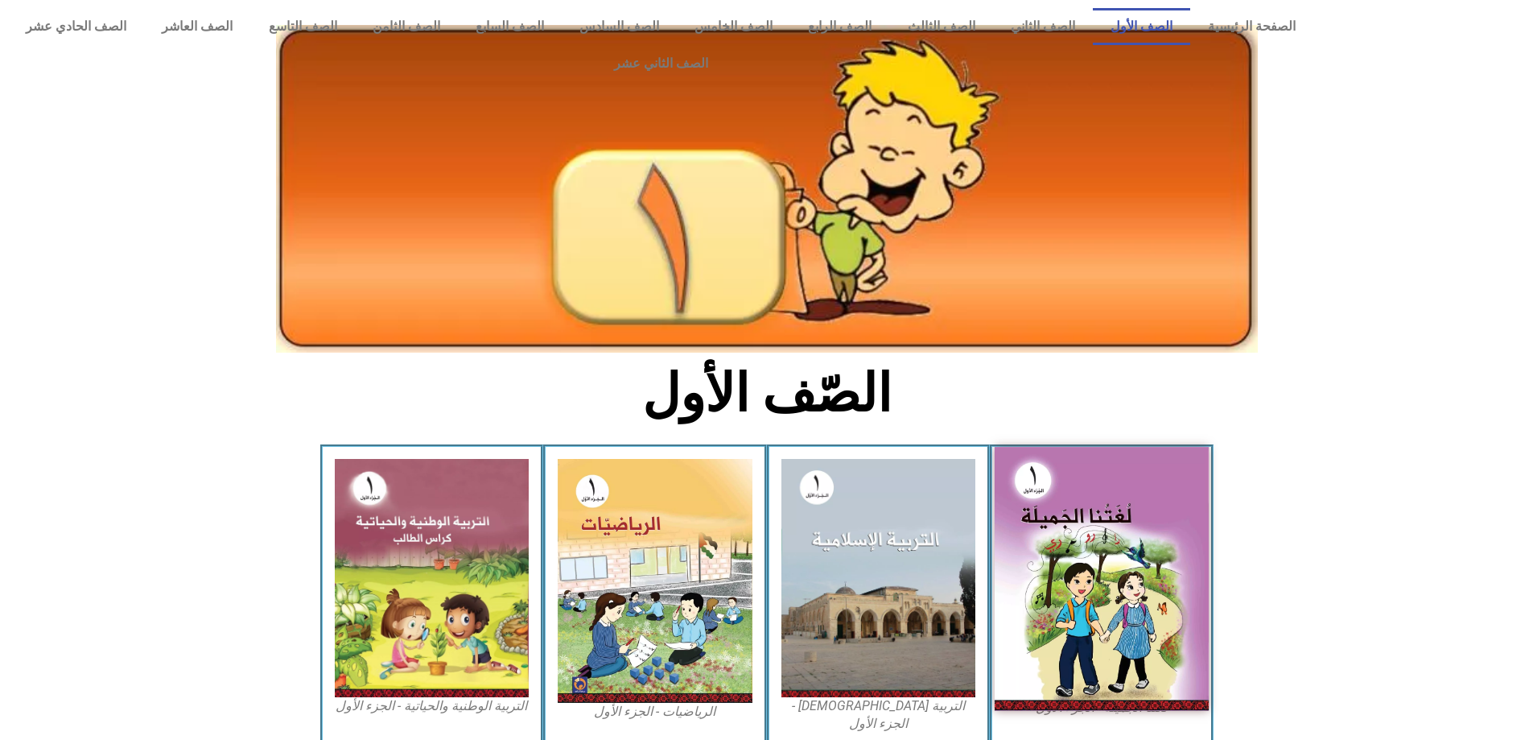
click at [1074, 489] on img at bounding box center [1102, 579] width 214 height 264
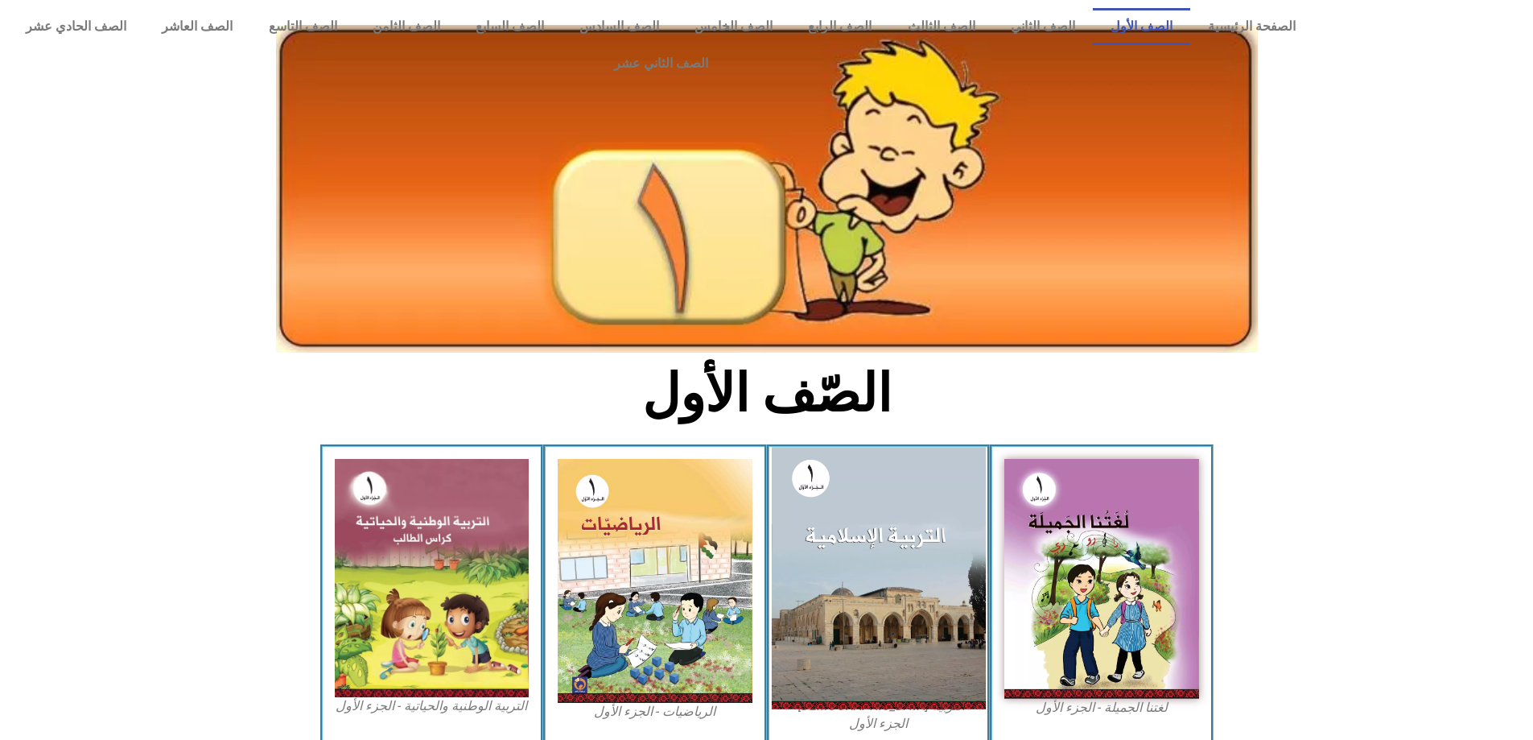
click at [867, 554] on img at bounding box center [878, 578] width 214 height 262
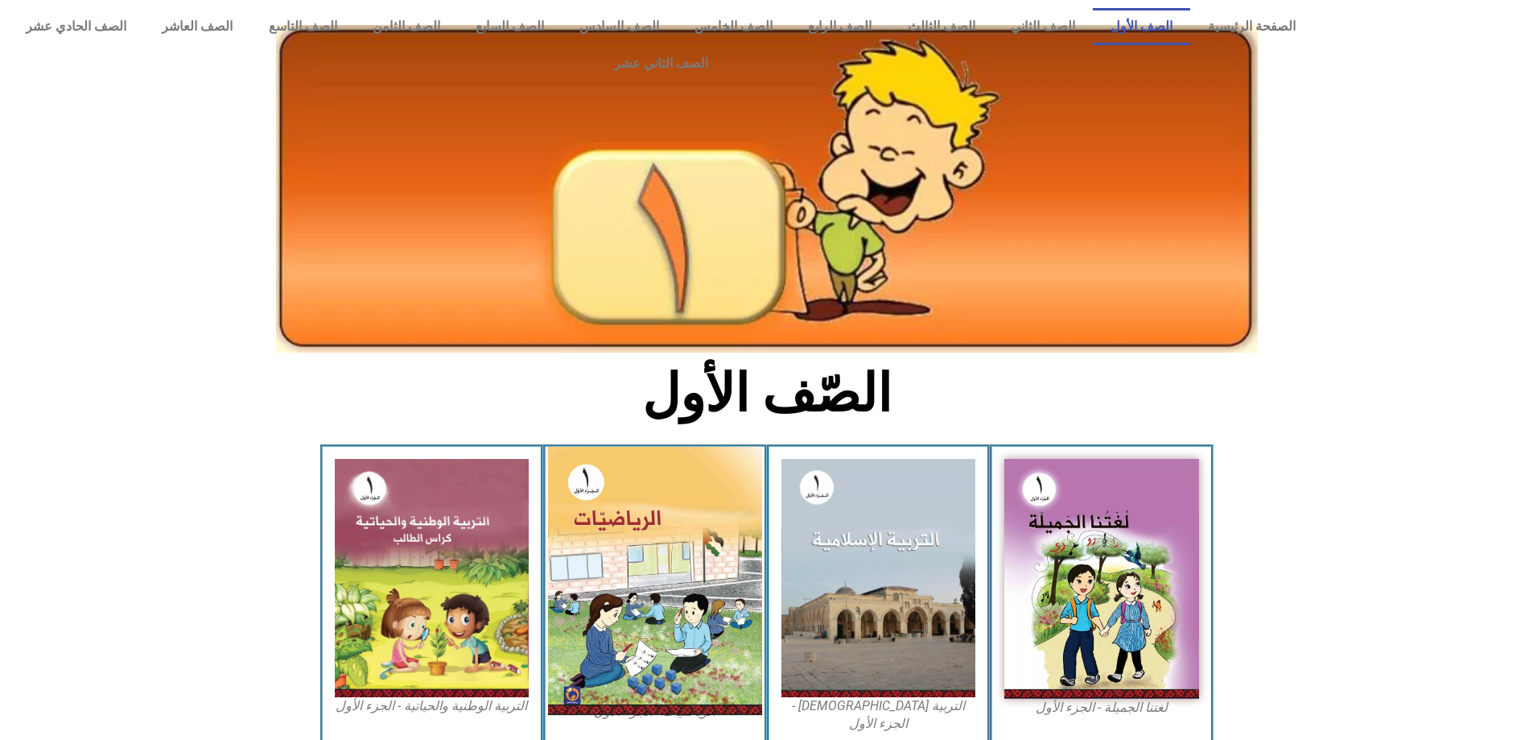
click at [673, 596] on img at bounding box center [655, 581] width 214 height 268
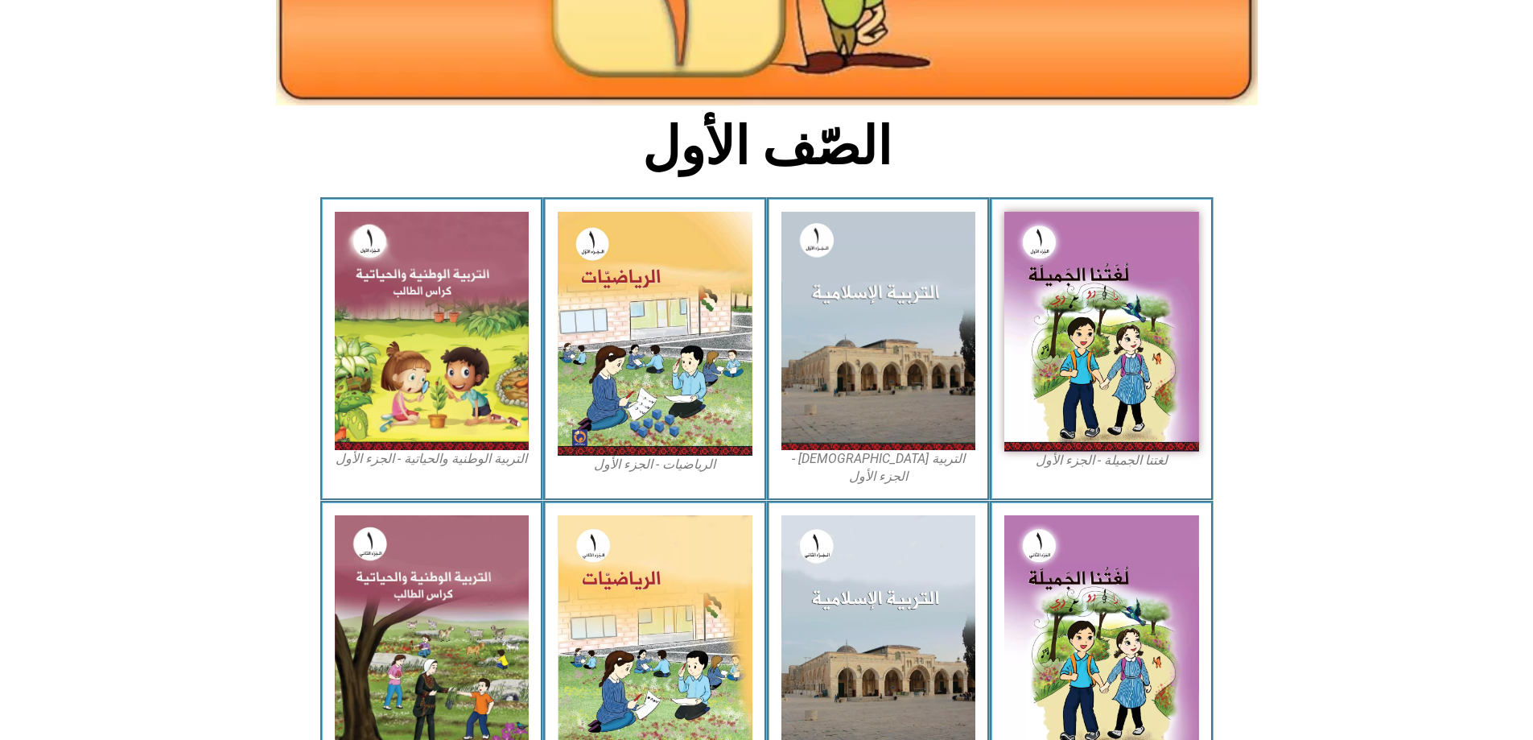
scroll to position [249, 0]
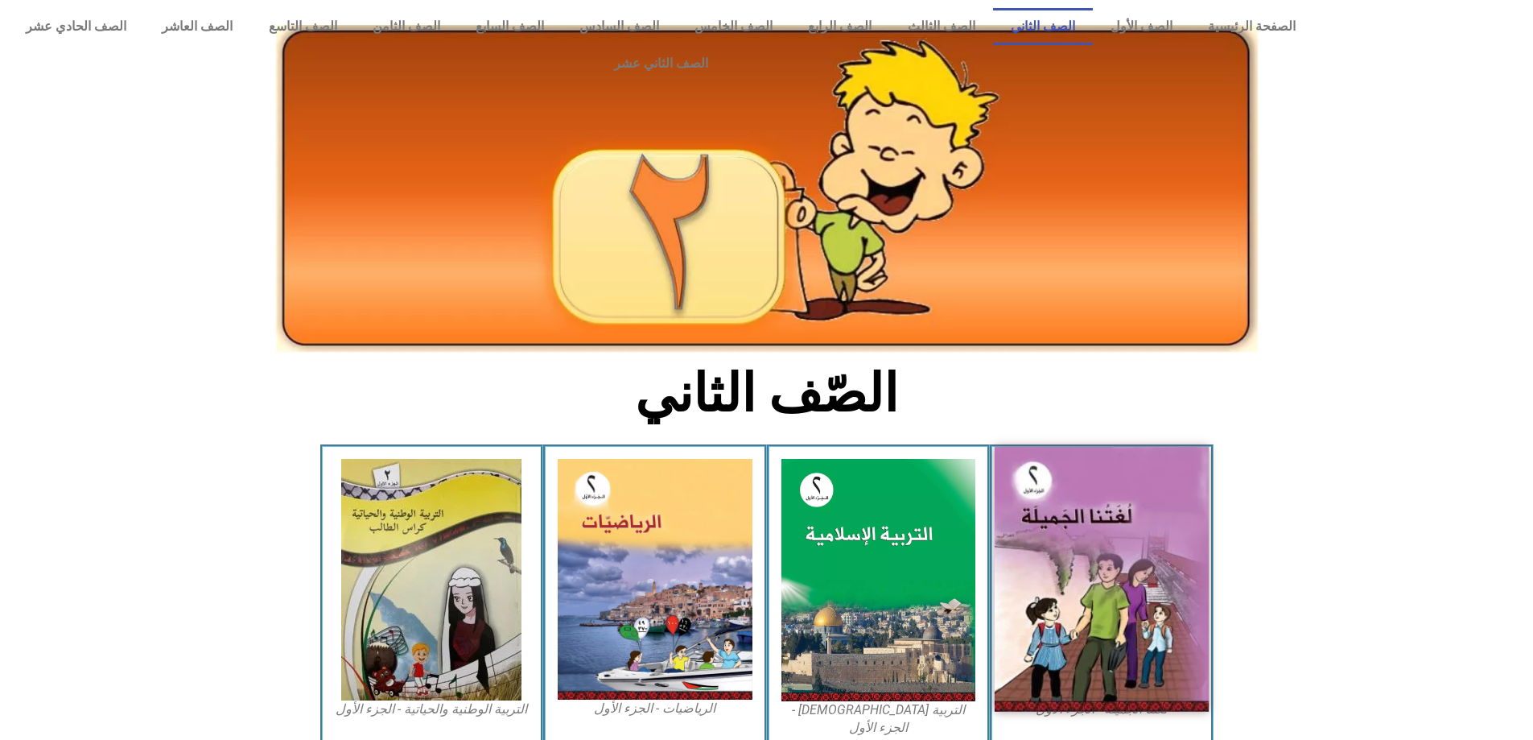
click at [1089, 523] on img at bounding box center [1102, 579] width 214 height 265
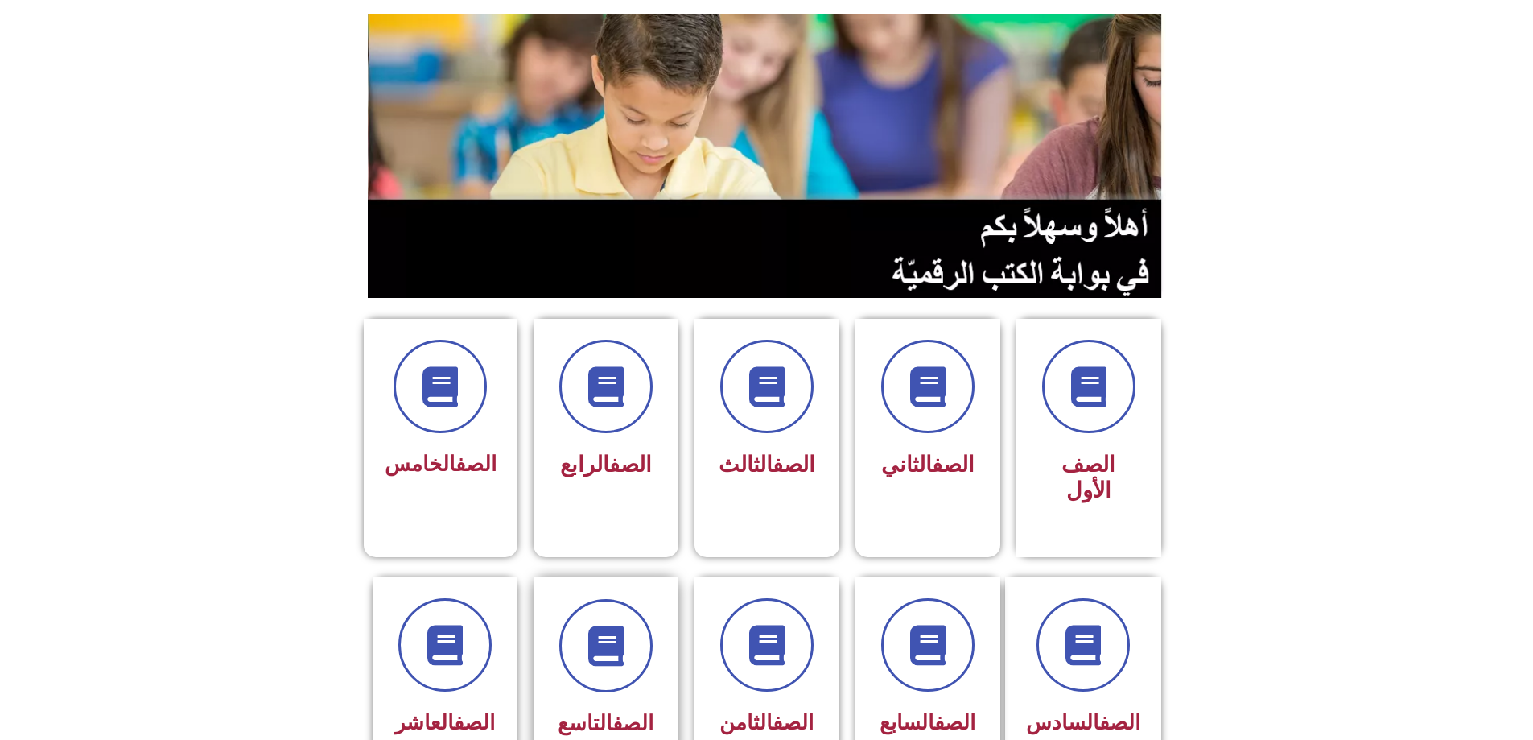
scroll to position [161, 0]
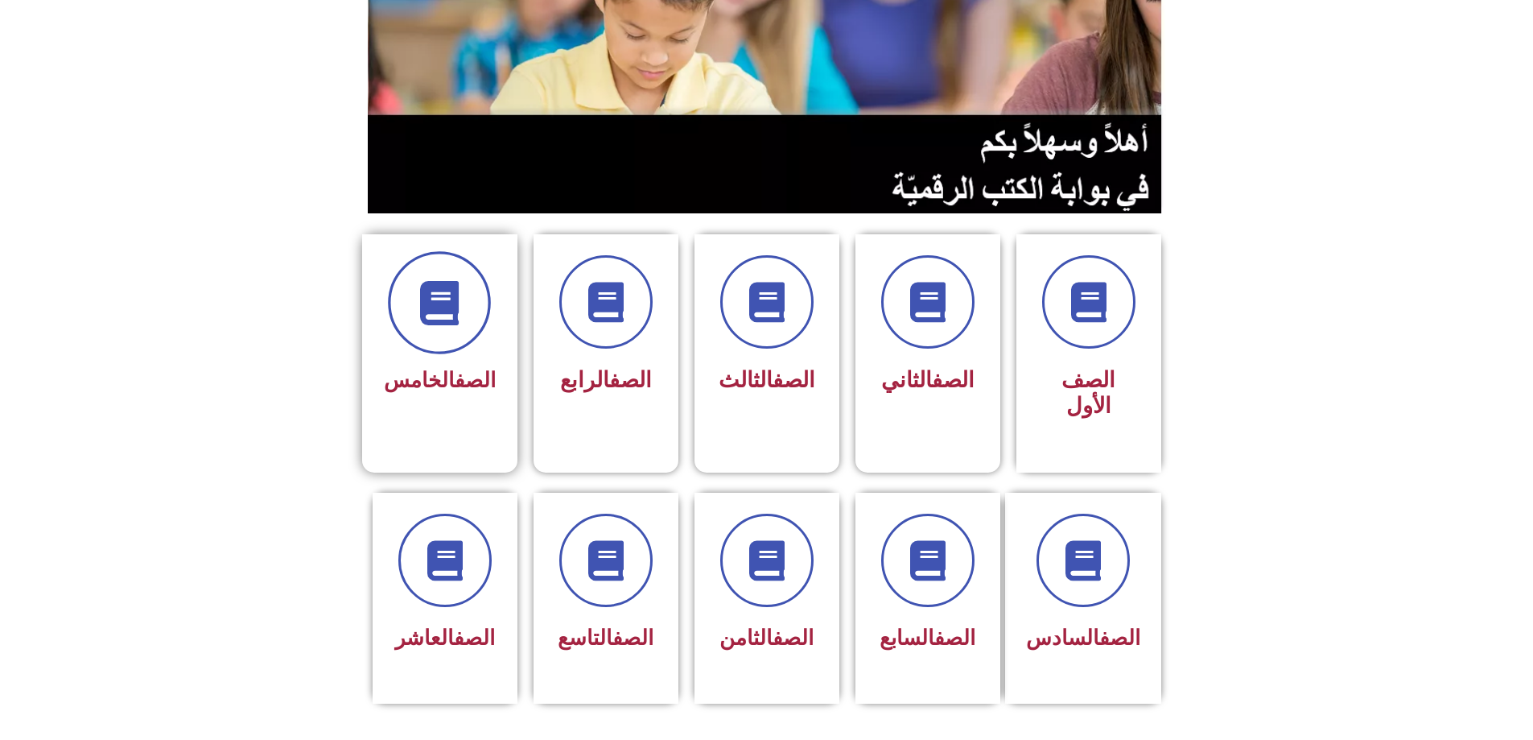
click at [445, 281] on icon at bounding box center [440, 303] width 44 height 44
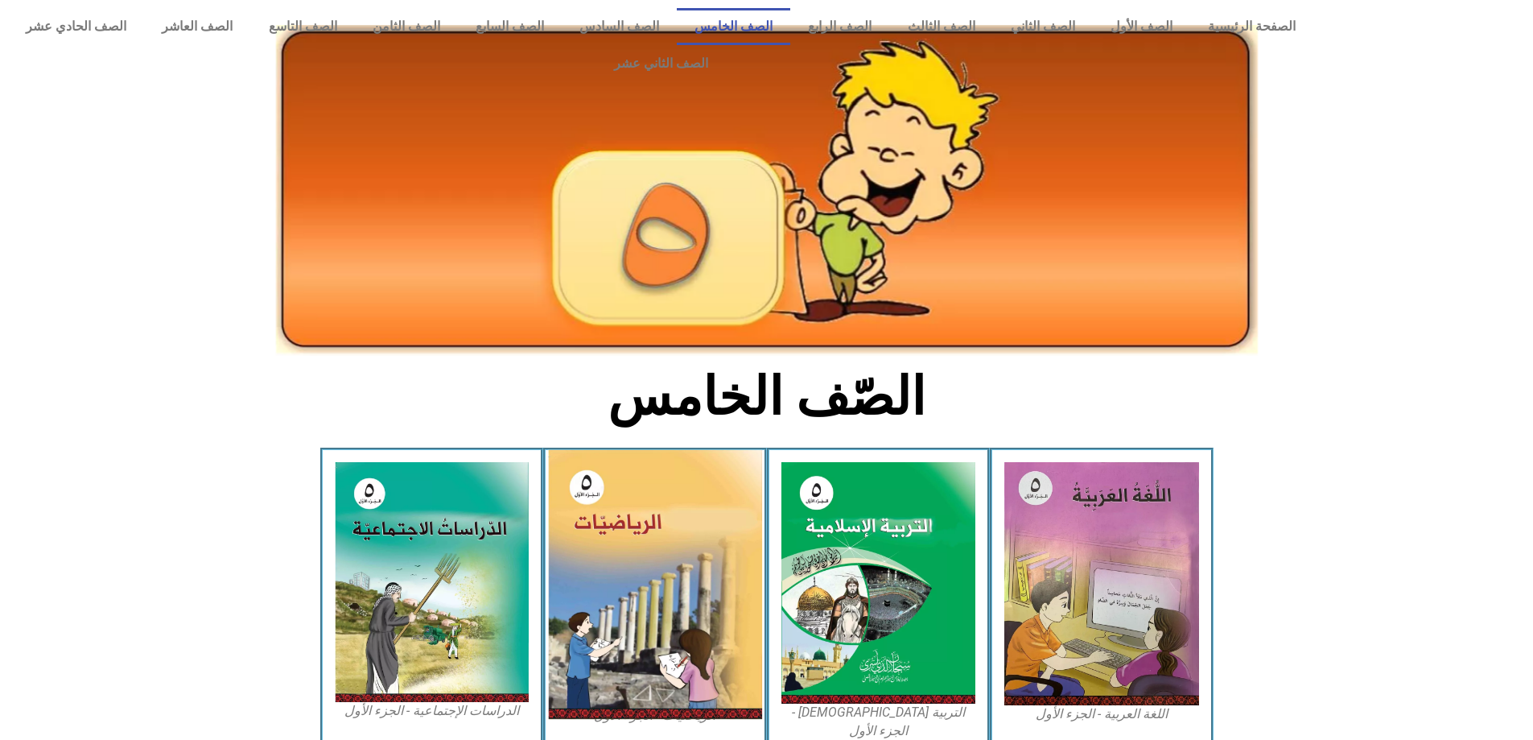
click at [667, 530] on img at bounding box center [655, 584] width 214 height 269
